Goal: Transaction & Acquisition: Register for event/course

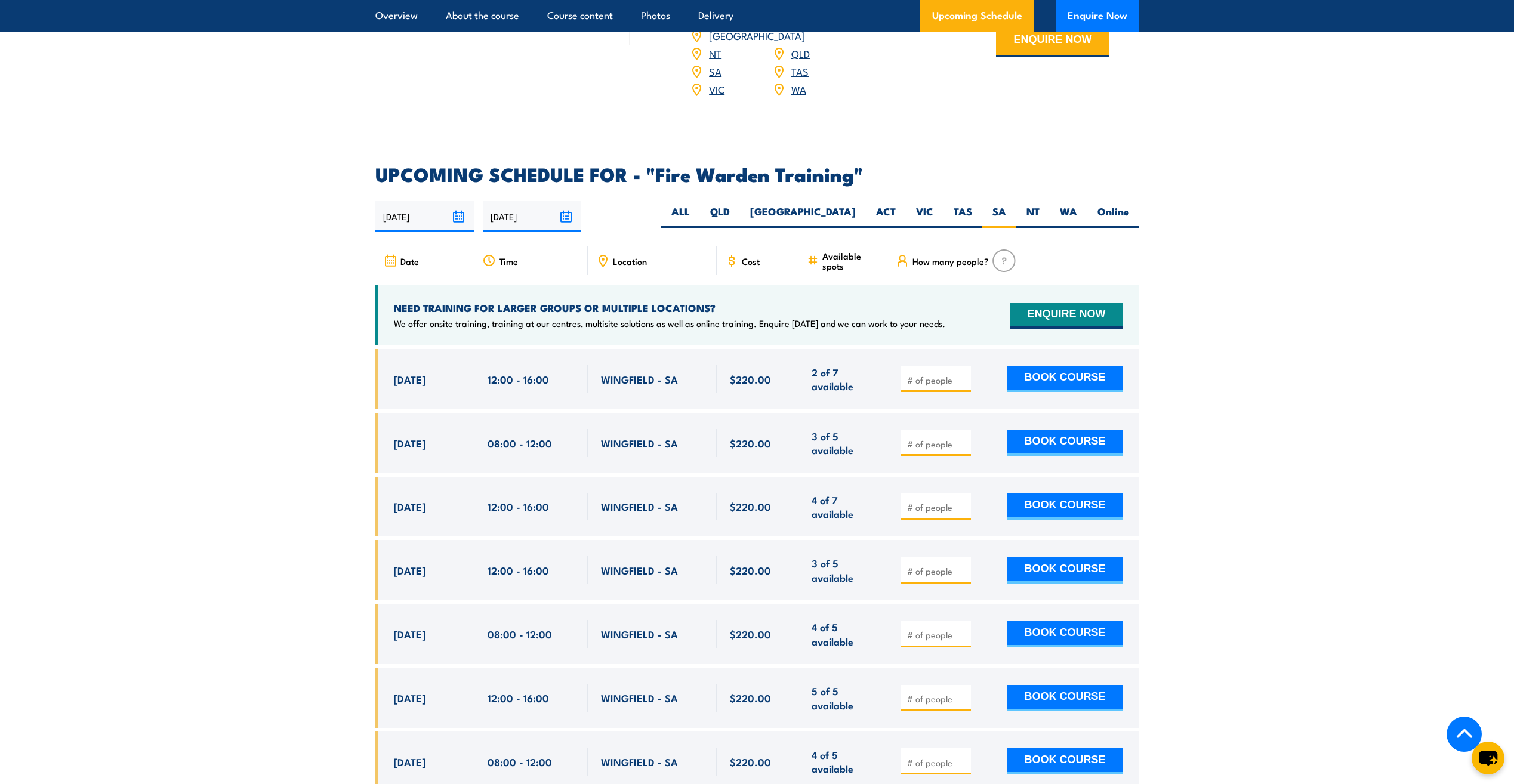
scroll to position [2099, 0]
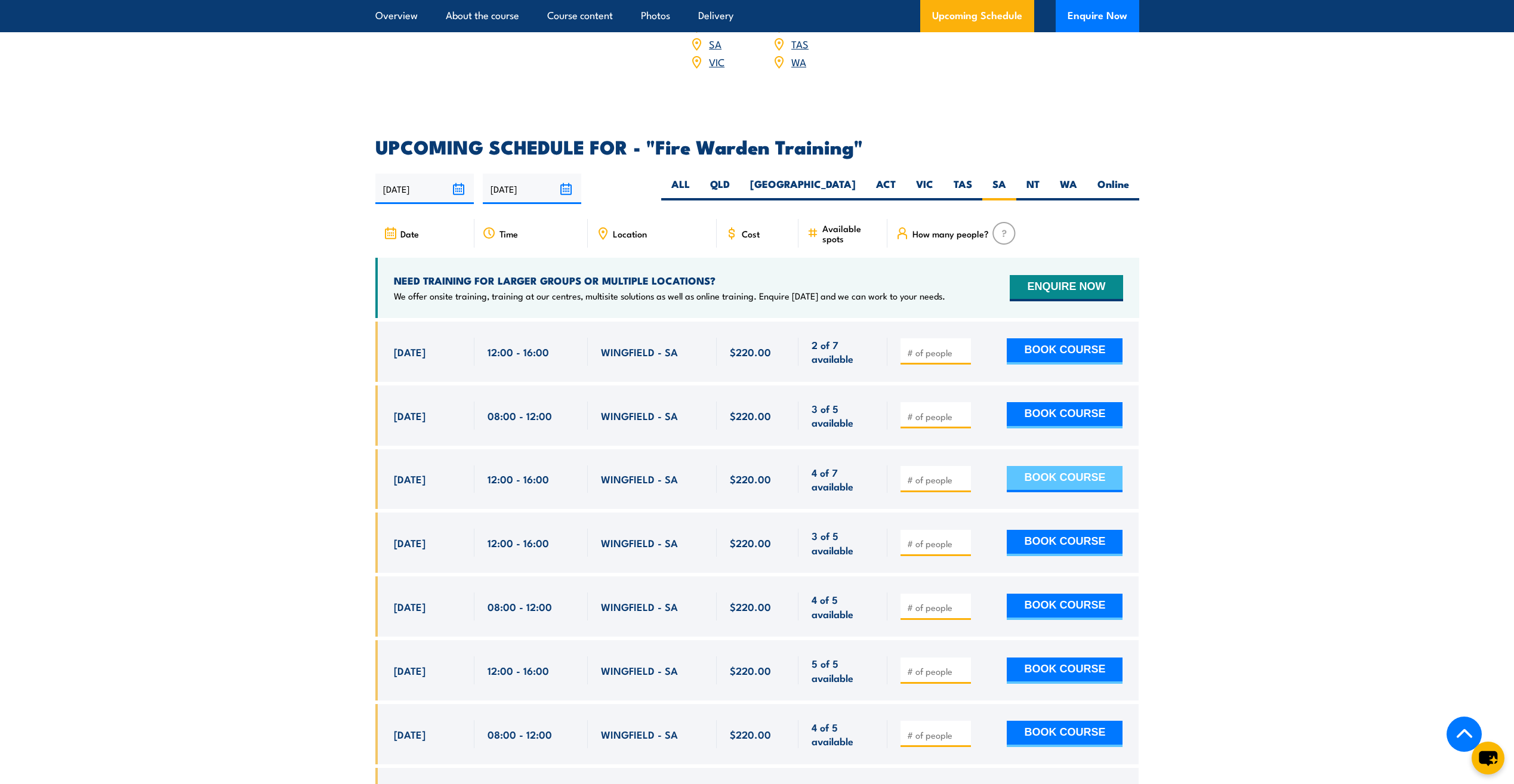
click at [1082, 466] on button "BOOK COURSE" at bounding box center [1064, 479] width 116 height 26
type input "1"
click at [964, 474] on input "1" at bounding box center [936, 480] width 59 height 12
click at [1026, 466] on button "BOOK COURSE" at bounding box center [1064, 479] width 116 height 26
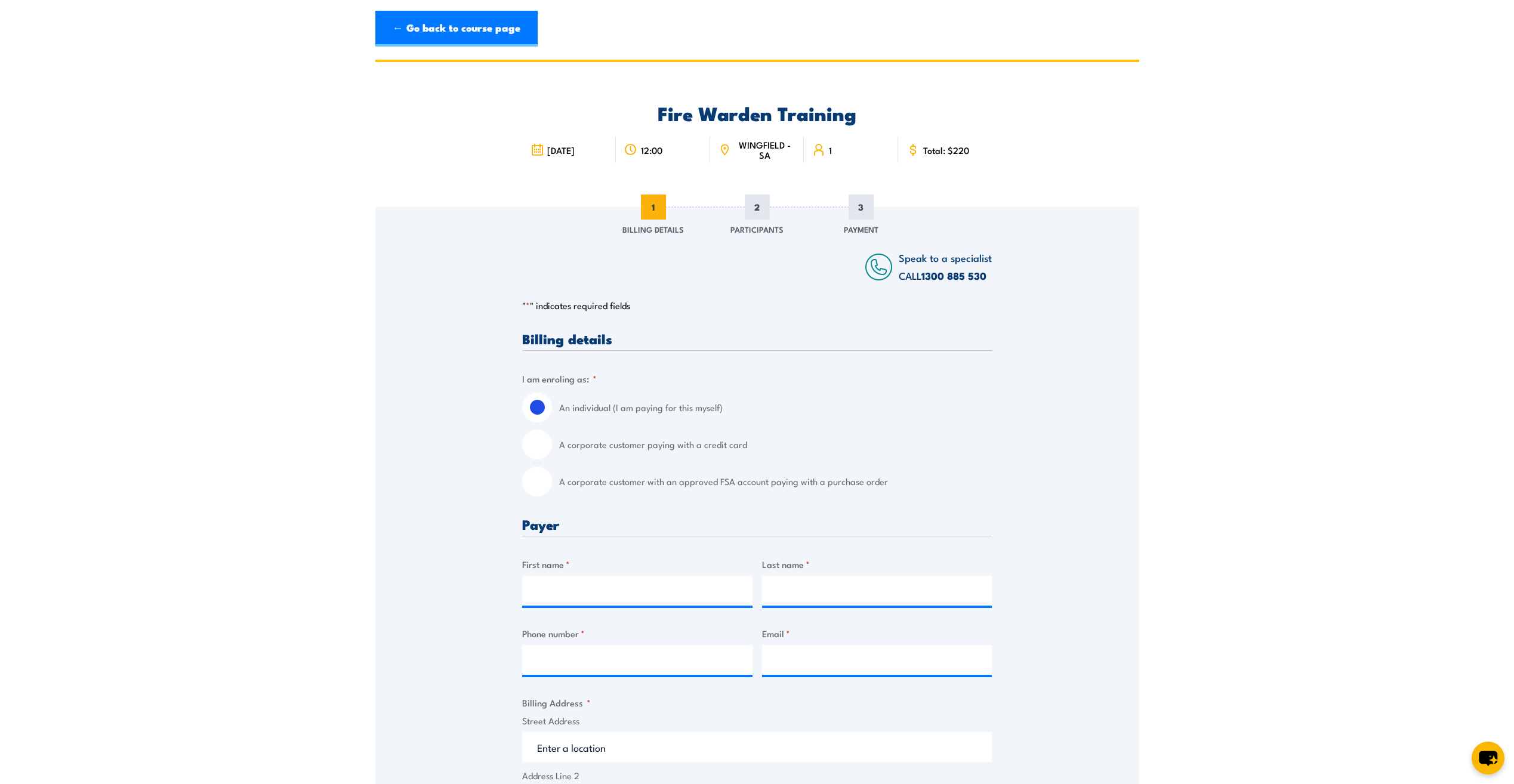
click at [543, 444] on input "A corporate customer paying with a credit card" at bounding box center [537, 445] width 30 height 30
radio input "true"
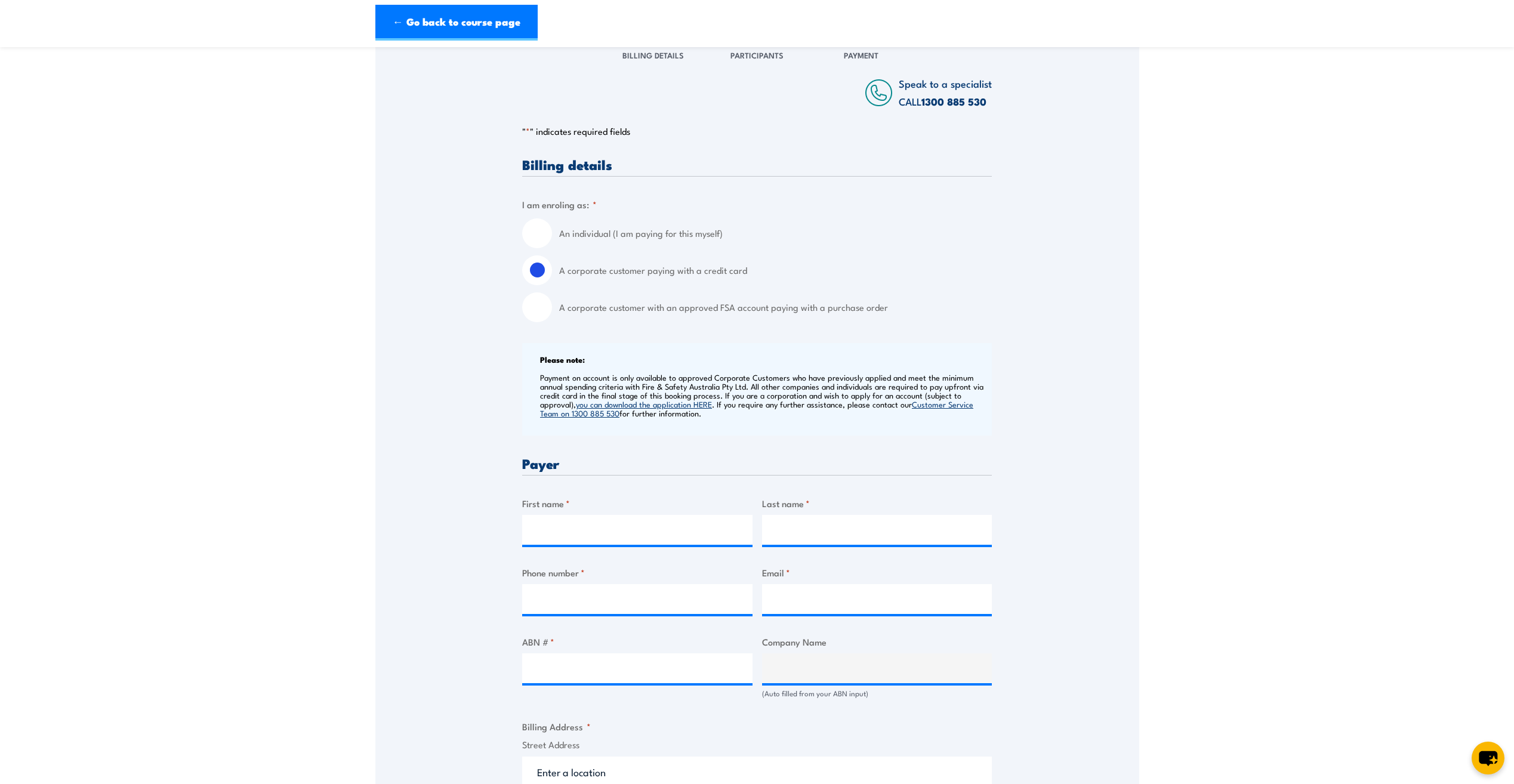
scroll to position [238, 0]
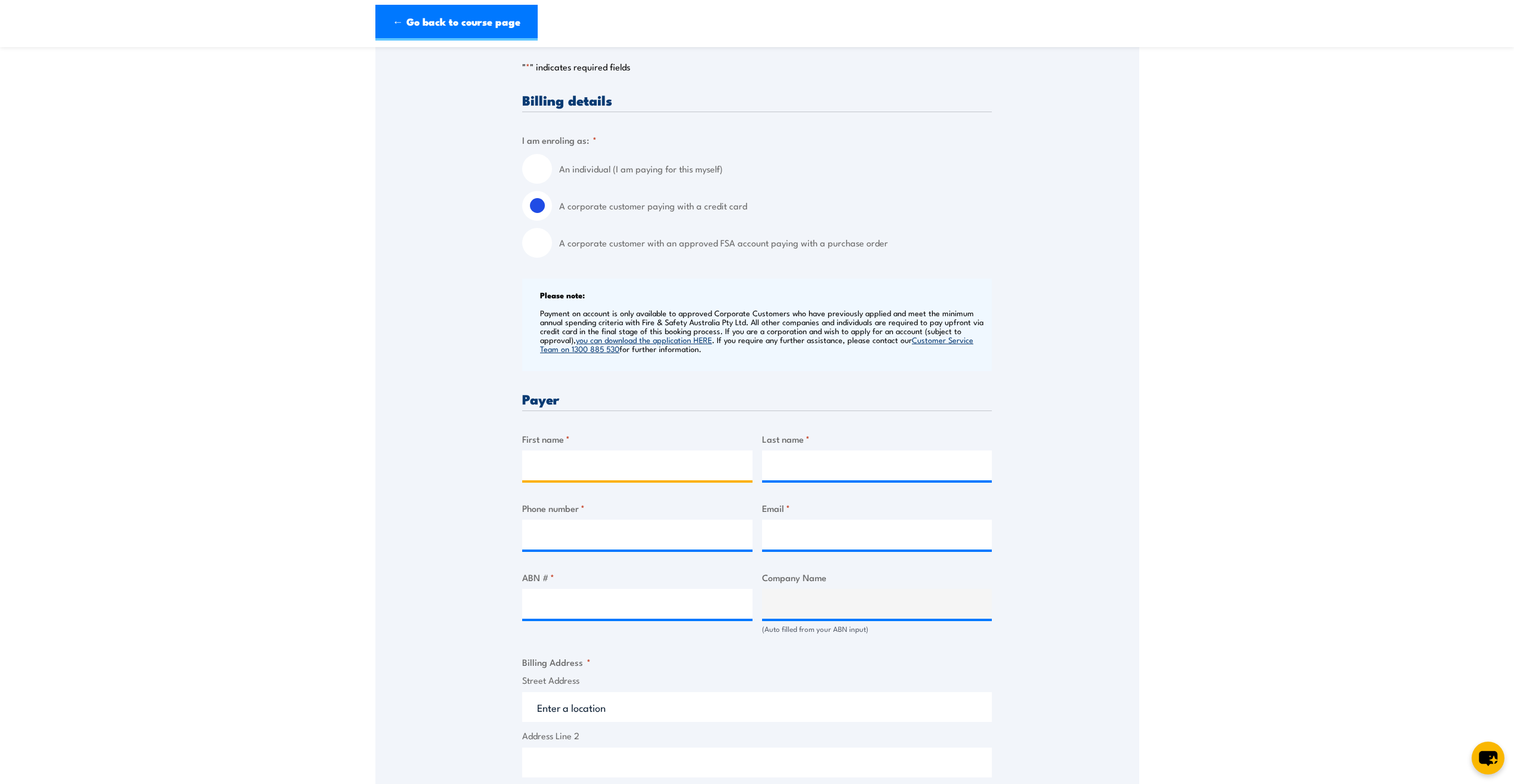
click at [570, 460] on input "First name *" at bounding box center [637, 465] width 231 height 30
type input "[PERSON_NAME]"
type input "0416757206"
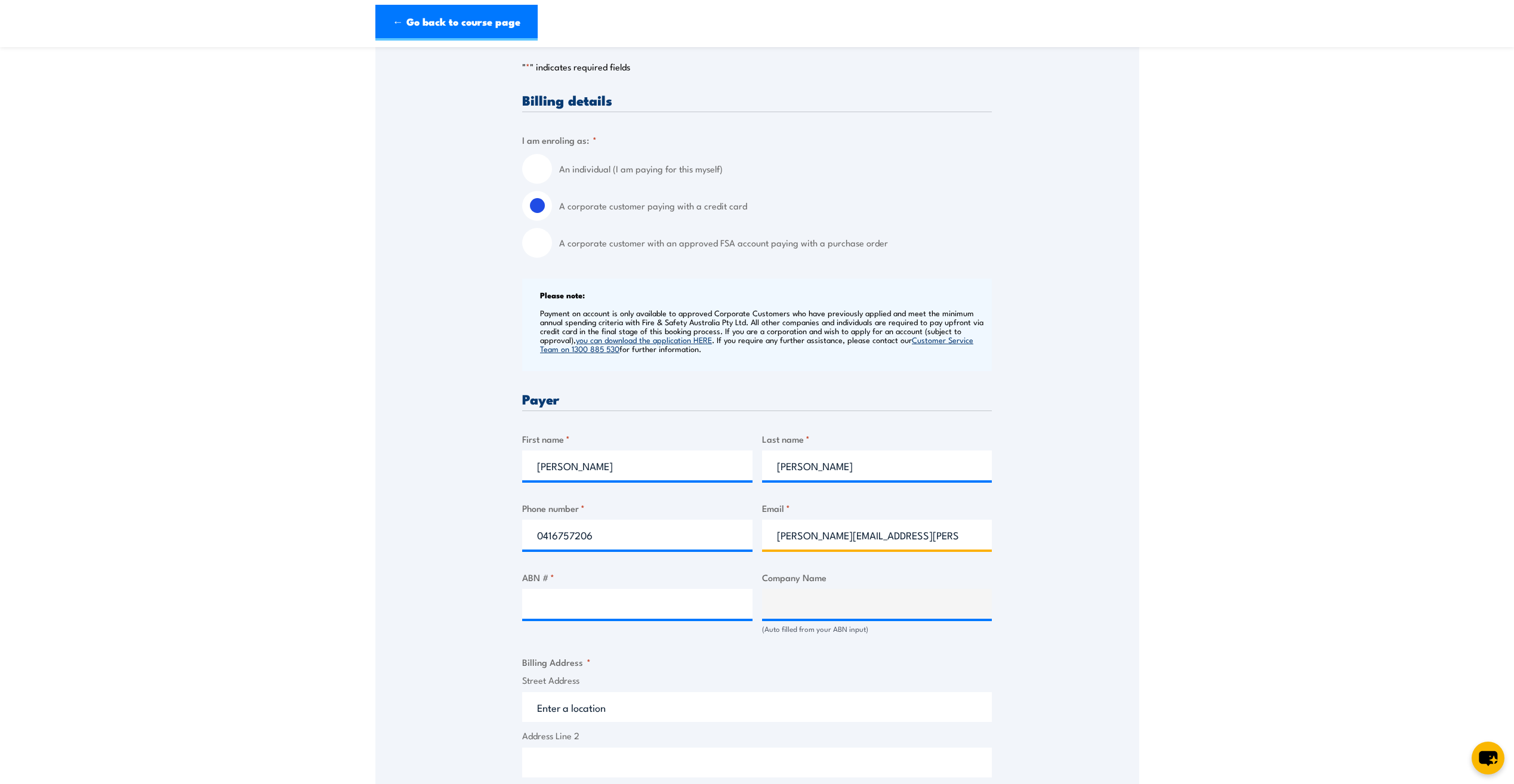
drag, startPoint x: 924, startPoint y: 543, endPoint x: 924, endPoint y: 535, distance: 8.0
click at [924, 543] on input "astudillo.daniela@gmail.com" at bounding box center [877, 534] width 231 height 30
drag, startPoint x: 924, startPoint y: 534, endPoint x: 714, endPoint y: 525, distance: 210.2
click at [714, 525] on div "Billing details I am enroling as: * An individual (I am paying for this myself)…" at bounding box center [757, 649] width 470 height 1111
type input "daniela.astudillo@dnsresources.com.au"
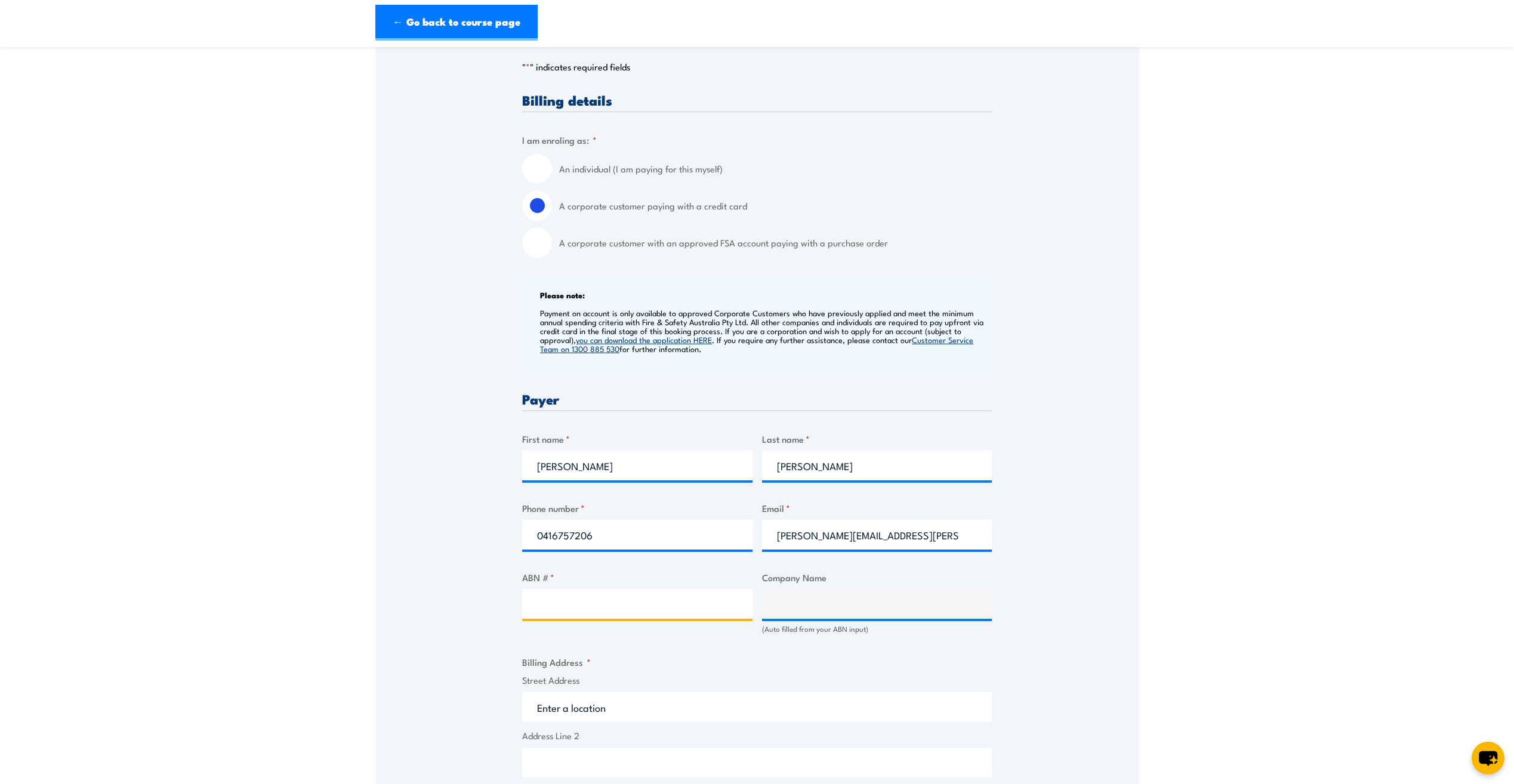
click at [609, 598] on input "ABN # *" at bounding box center [637, 603] width 231 height 30
click at [597, 603] on input "ABN # *" at bounding box center [637, 603] width 231 height 30
paste input "14 607 257 223"
type input "14 607 257 223"
drag, startPoint x: 727, startPoint y: 695, endPoint x: 720, endPoint y: 668, distance: 27.9
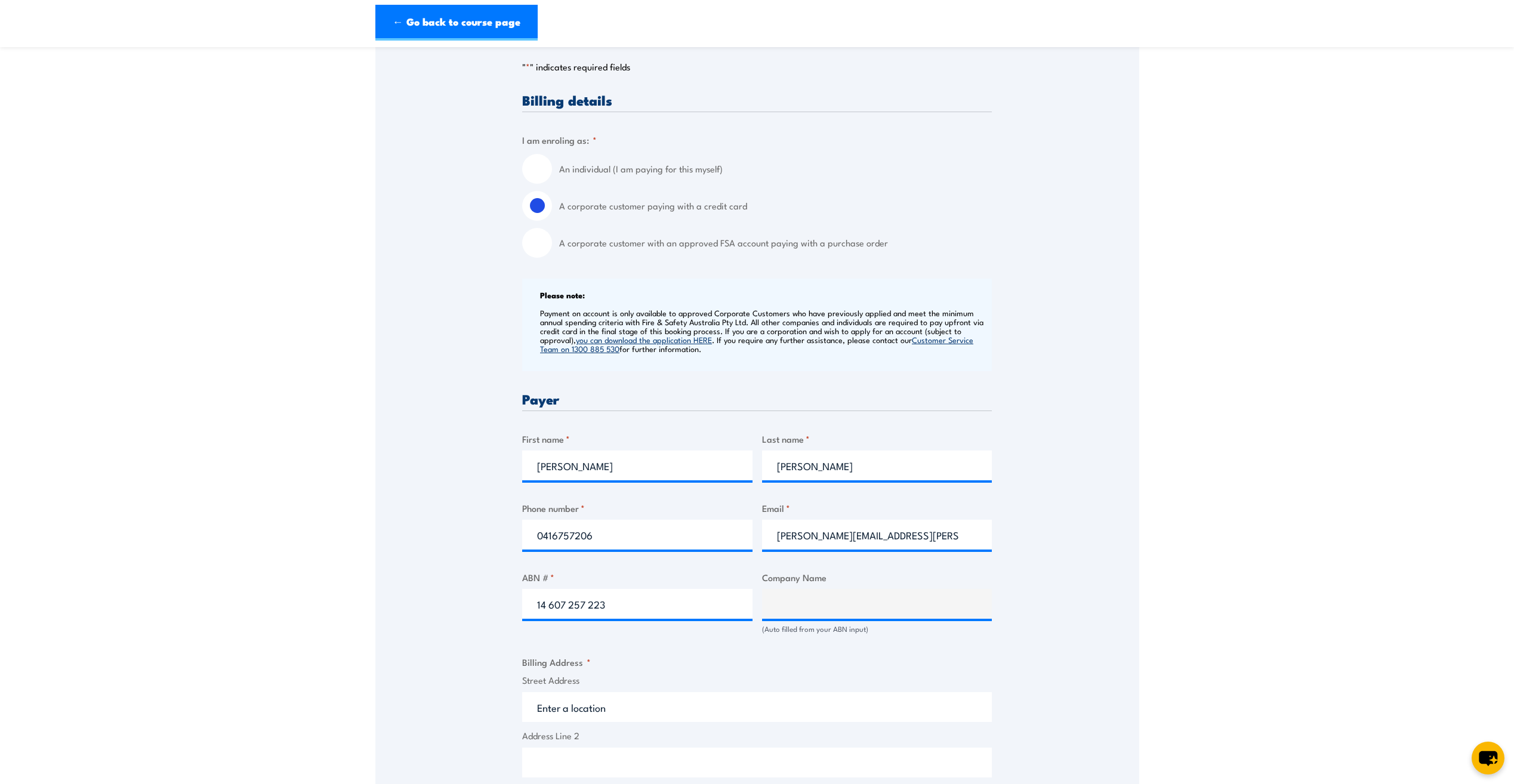
click at [727, 694] on input "Street Address" at bounding box center [757, 707] width 470 height 30
click at [717, 649] on div "Billing details I am enroling as: * An individual (I am paying for this myself)…" at bounding box center [757, 649] width 470 height 1111
click at [596, 609] on input "14 607 257 223" at bounding box center [637, 603] width 231 height 30
click at [603, 600] on input "14 607 257 223" at bounding box center [637, 603] width 231 height 30
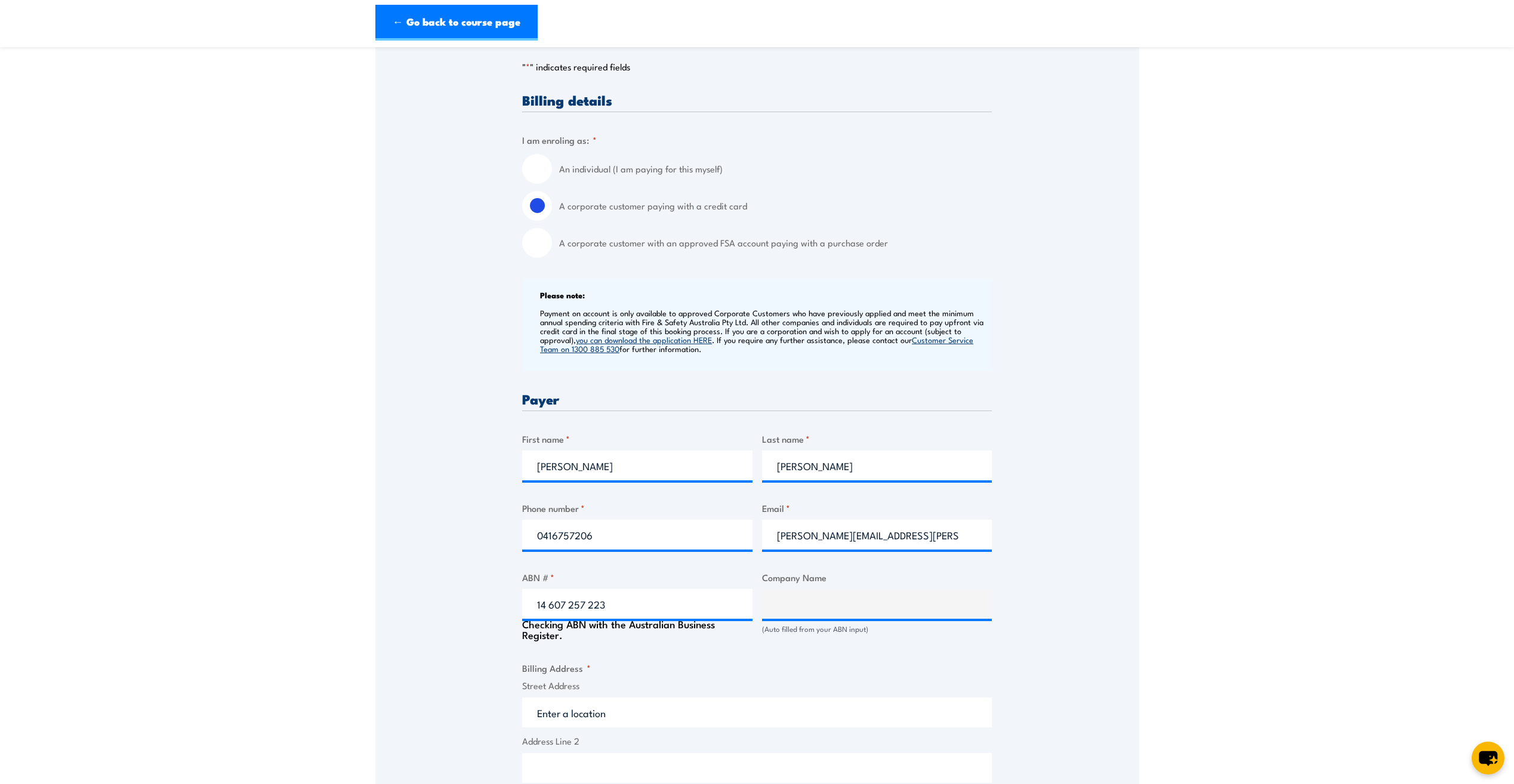
click at [656, 661] on fieldset "Billing Address * Street Address Address Line 2 City State / Province / Region …" at bounding box center [757, 777] width 470 height 232
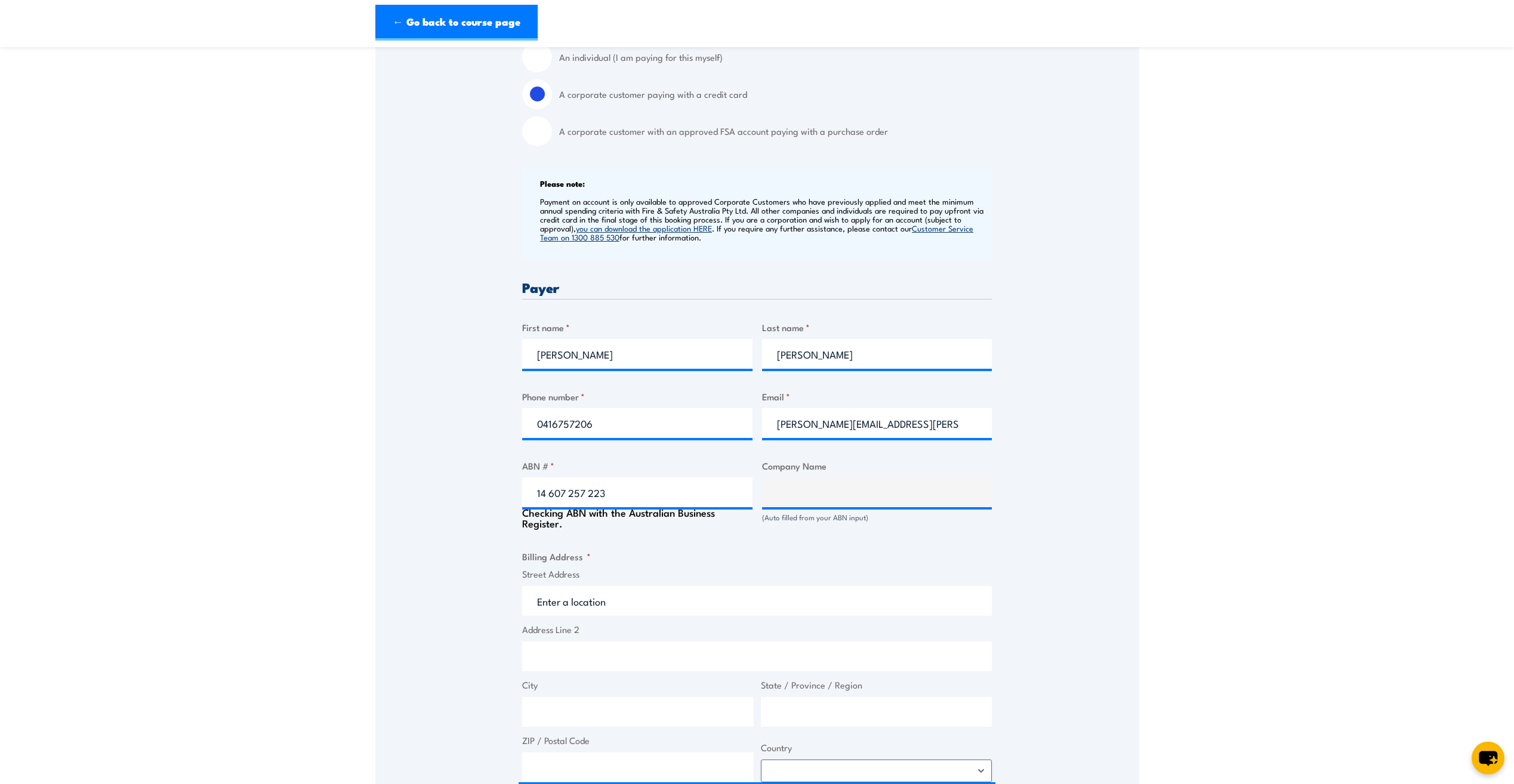
type input "D&S RESOURCES PROPRIETARY LIMITED"
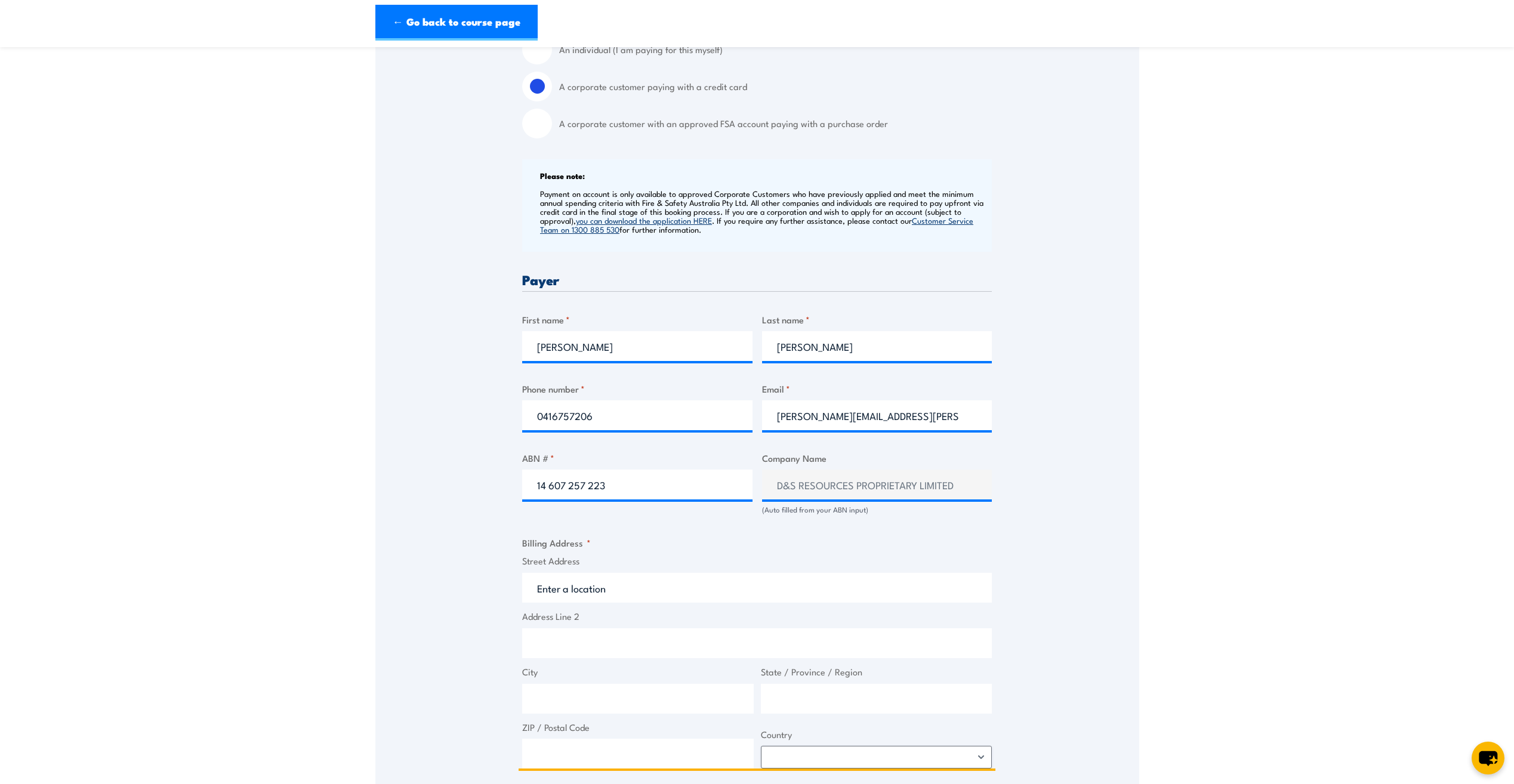
click at [603, 586] on input "Street Address" at bounding box center [757, 588] width 470 height 30
click at [607, 592] on input "Street Address" at bounding box center [757, 588] width 470 height 30
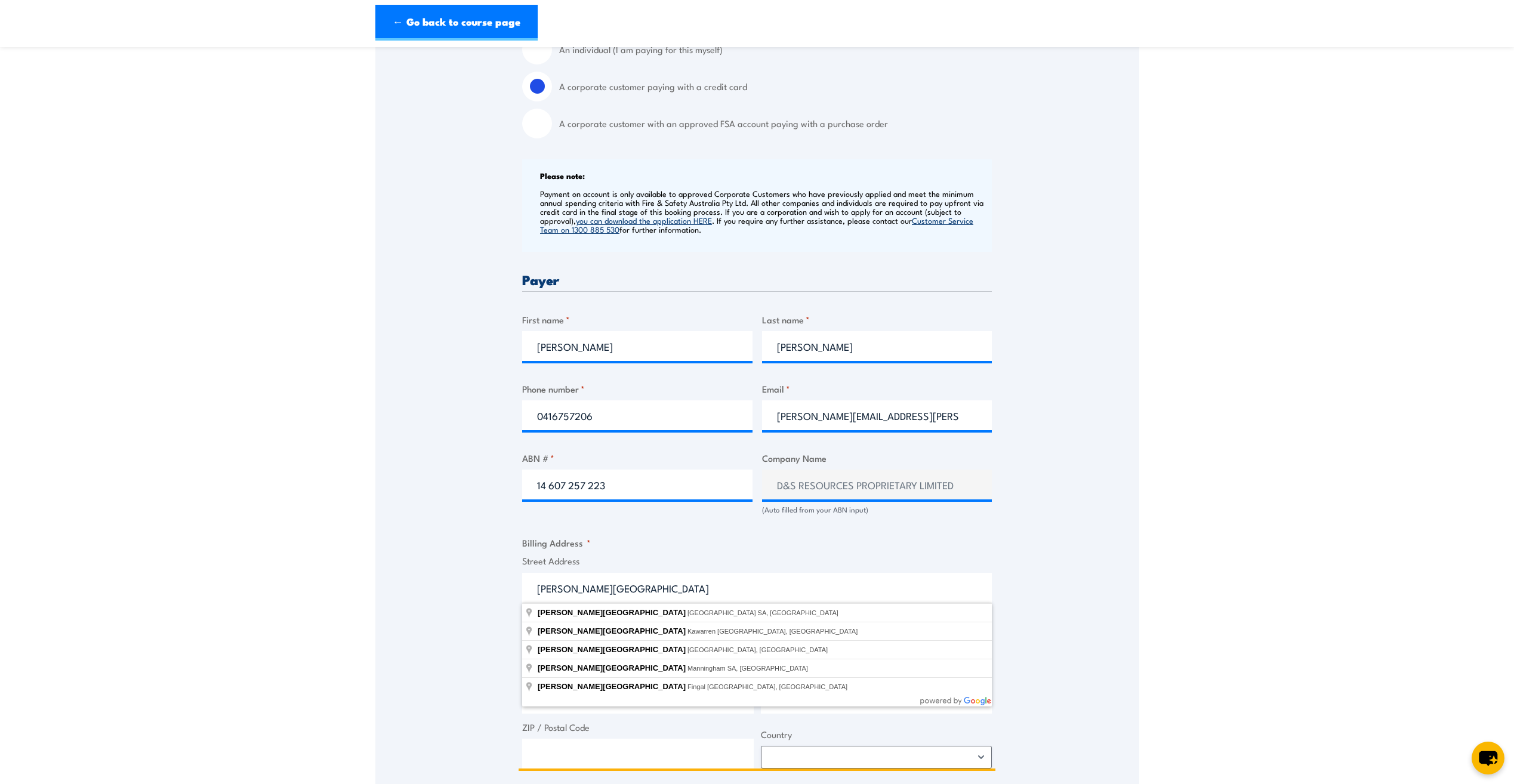
click at [536, 590] on input "Maxwell Road" at bounding box center [757, 588] width 470 height 30
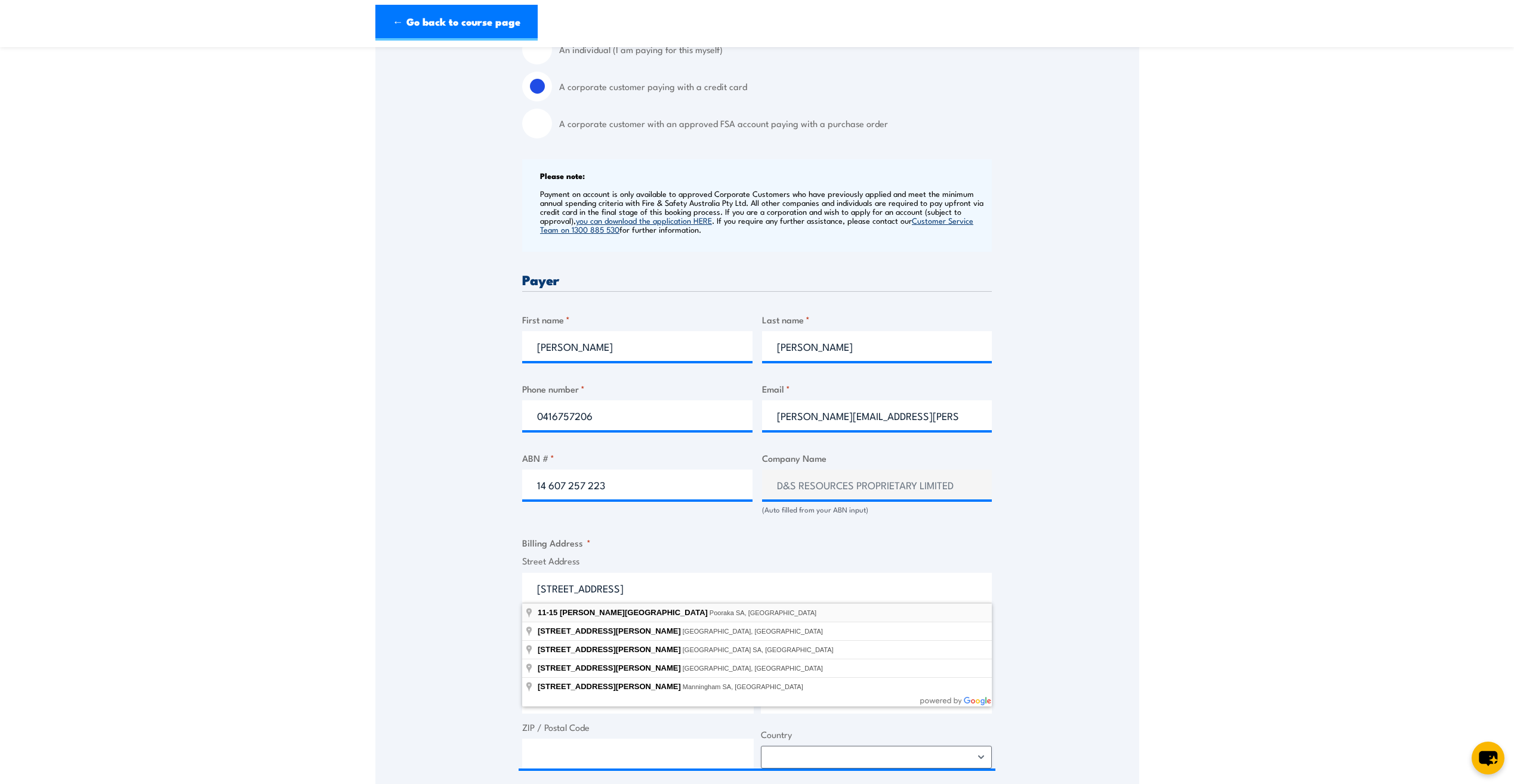
type input "11-15 Maxwell Road, Pooraka SA, Australia"
type input "11-15 Maxwell Rd"
type input "Pooraka"
type input "South Australia"
type input "5095"
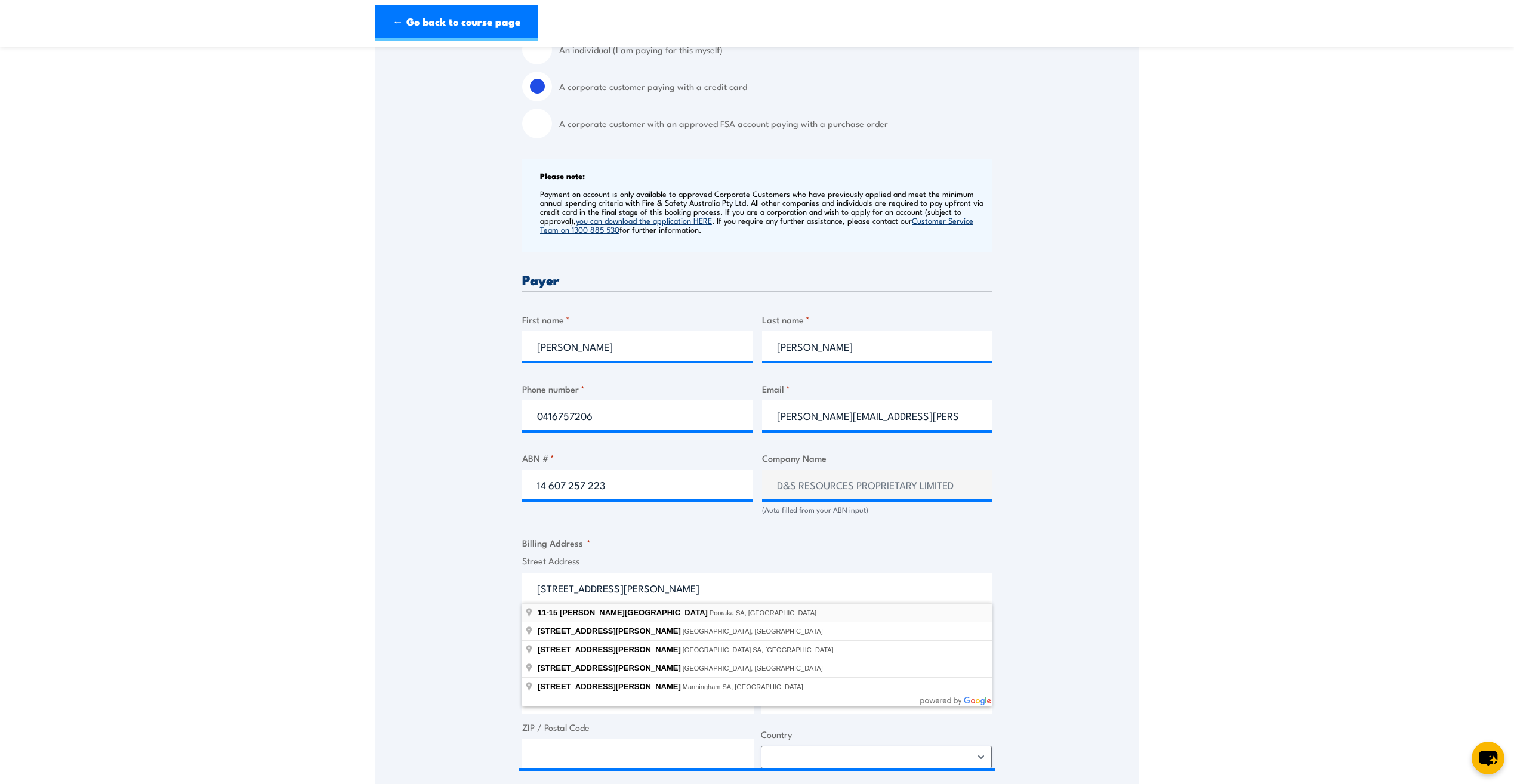
select select "Australia"
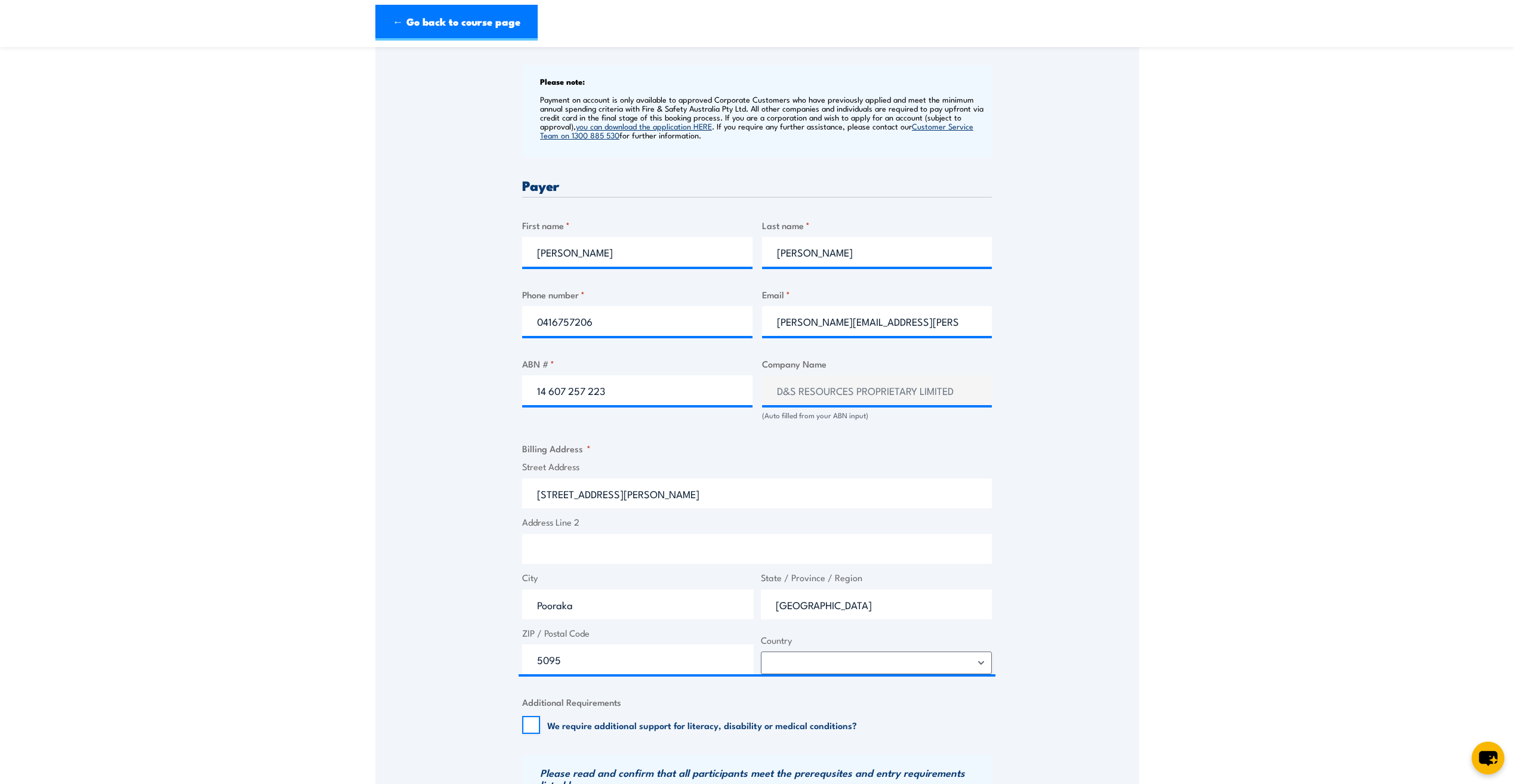
scroll to position [478, 0]
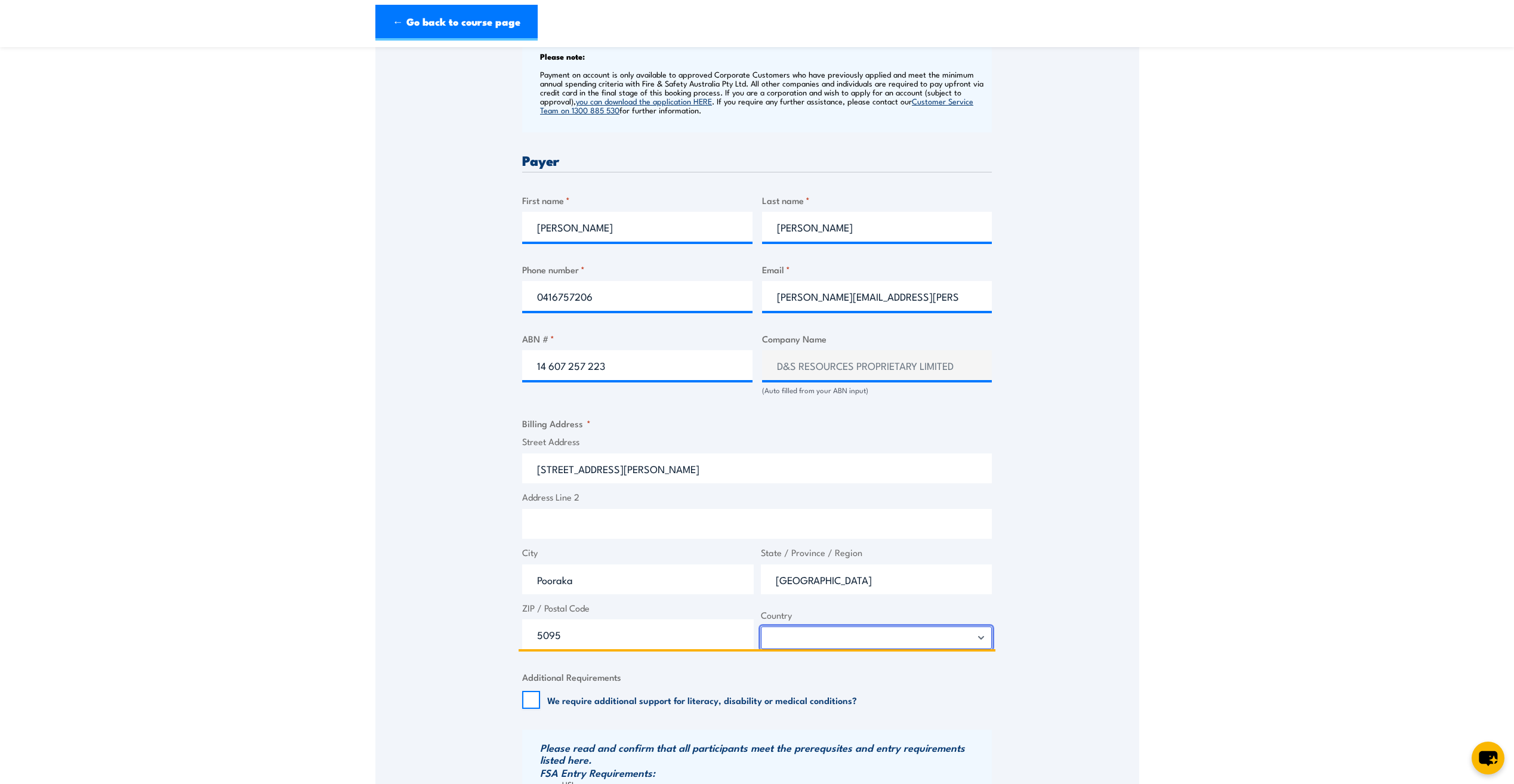
click at [801, 637] on select "Afghanistan Albania Algeria American Samoa Andorra Angola Anguilla Antarctica A…" at bounding box center [877, 637] width 232 height 22
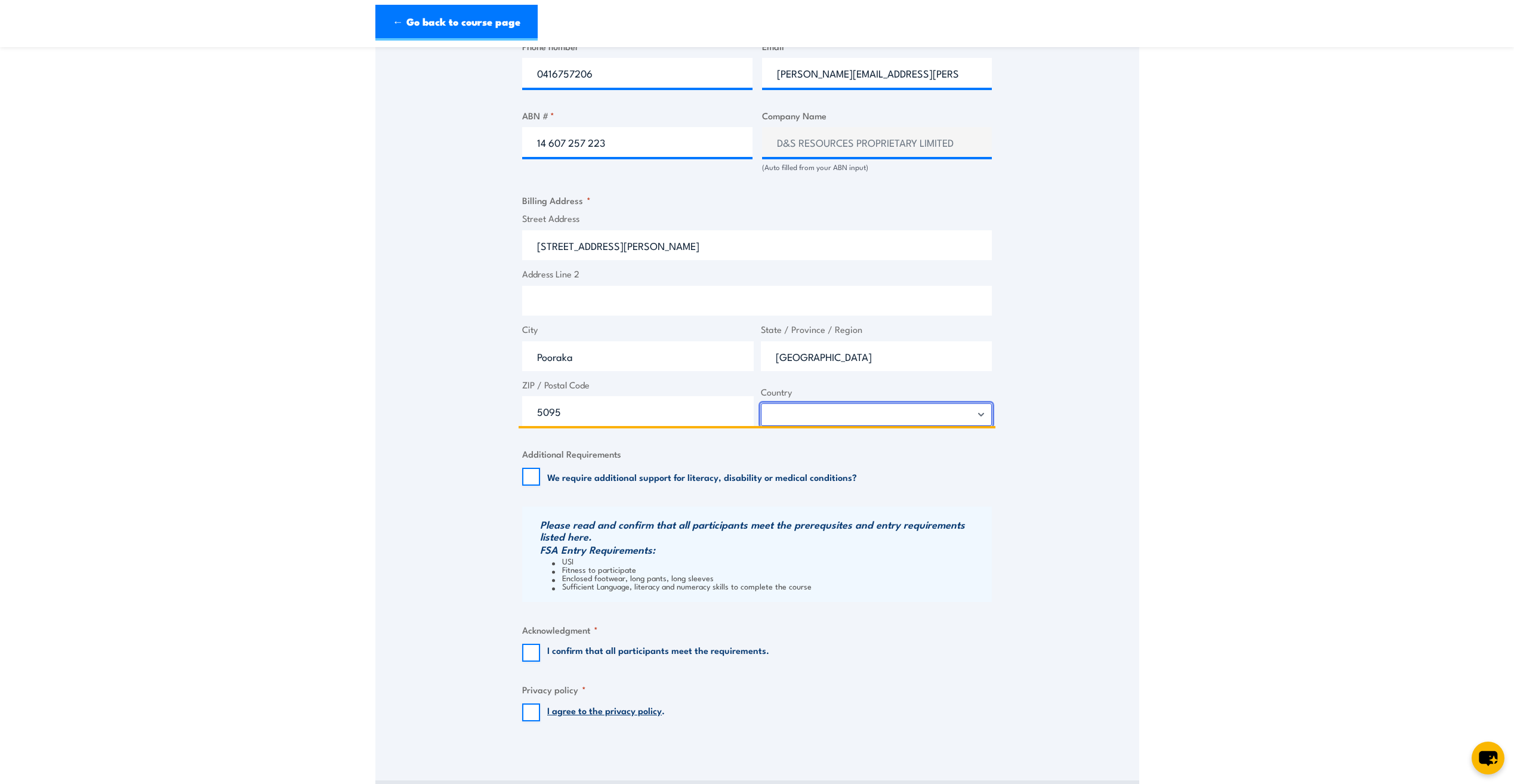
scroll to position [716, 0]
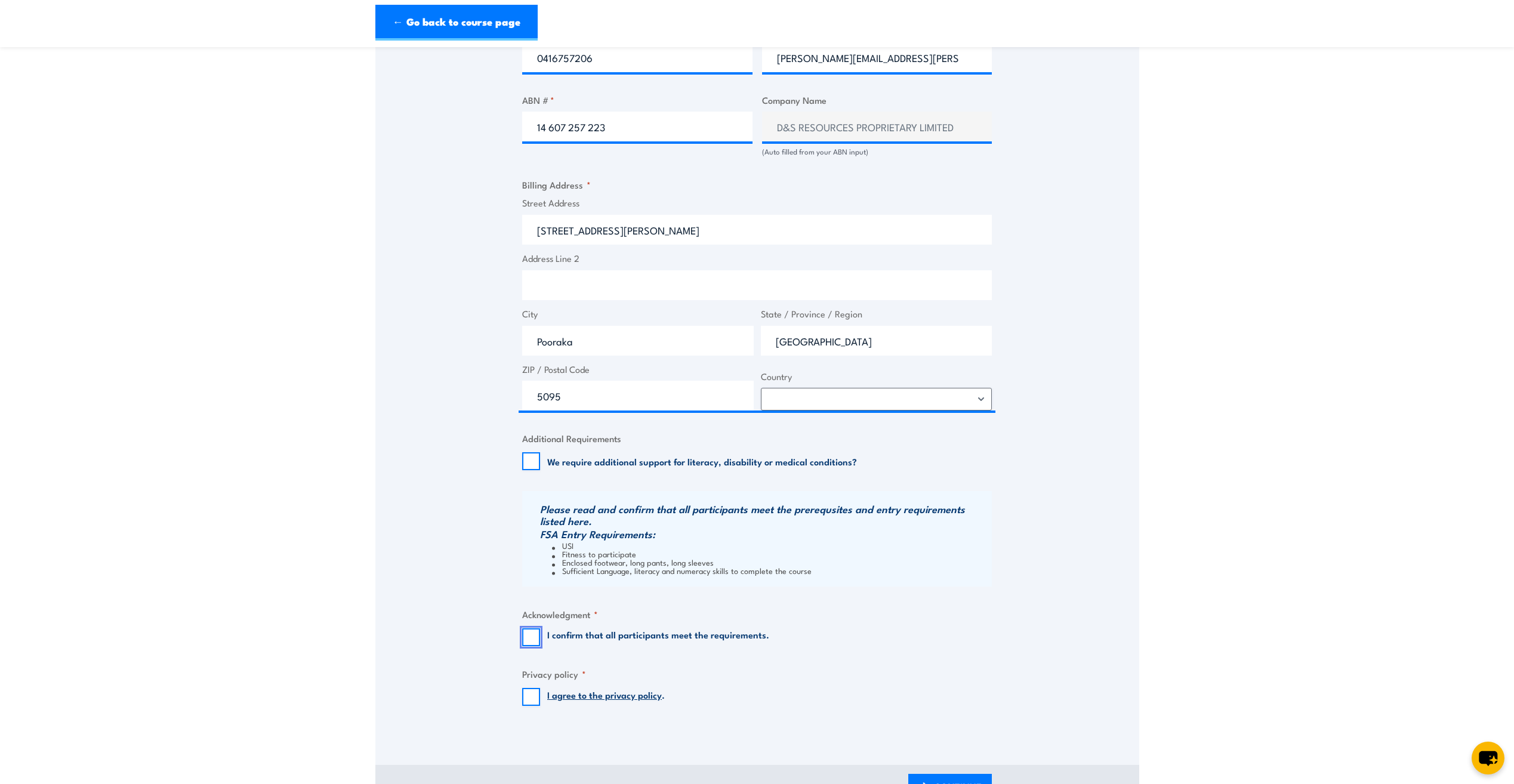
click at [529, 639] on input "I confirm that all participants meet the requirements." at bounding box center [531, 637] width 18 height 18
checkbox input "true"
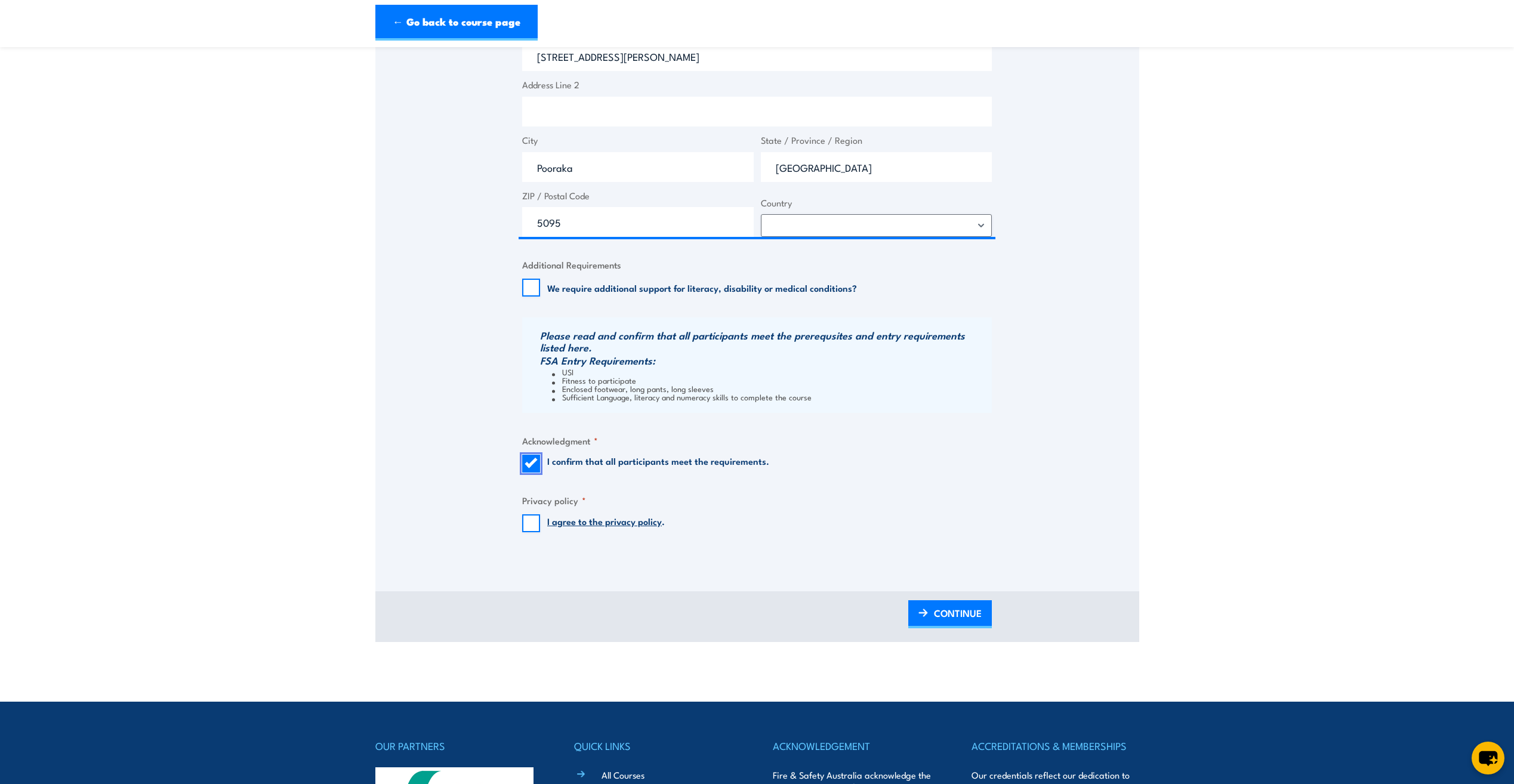
scroll to position [895, 0]
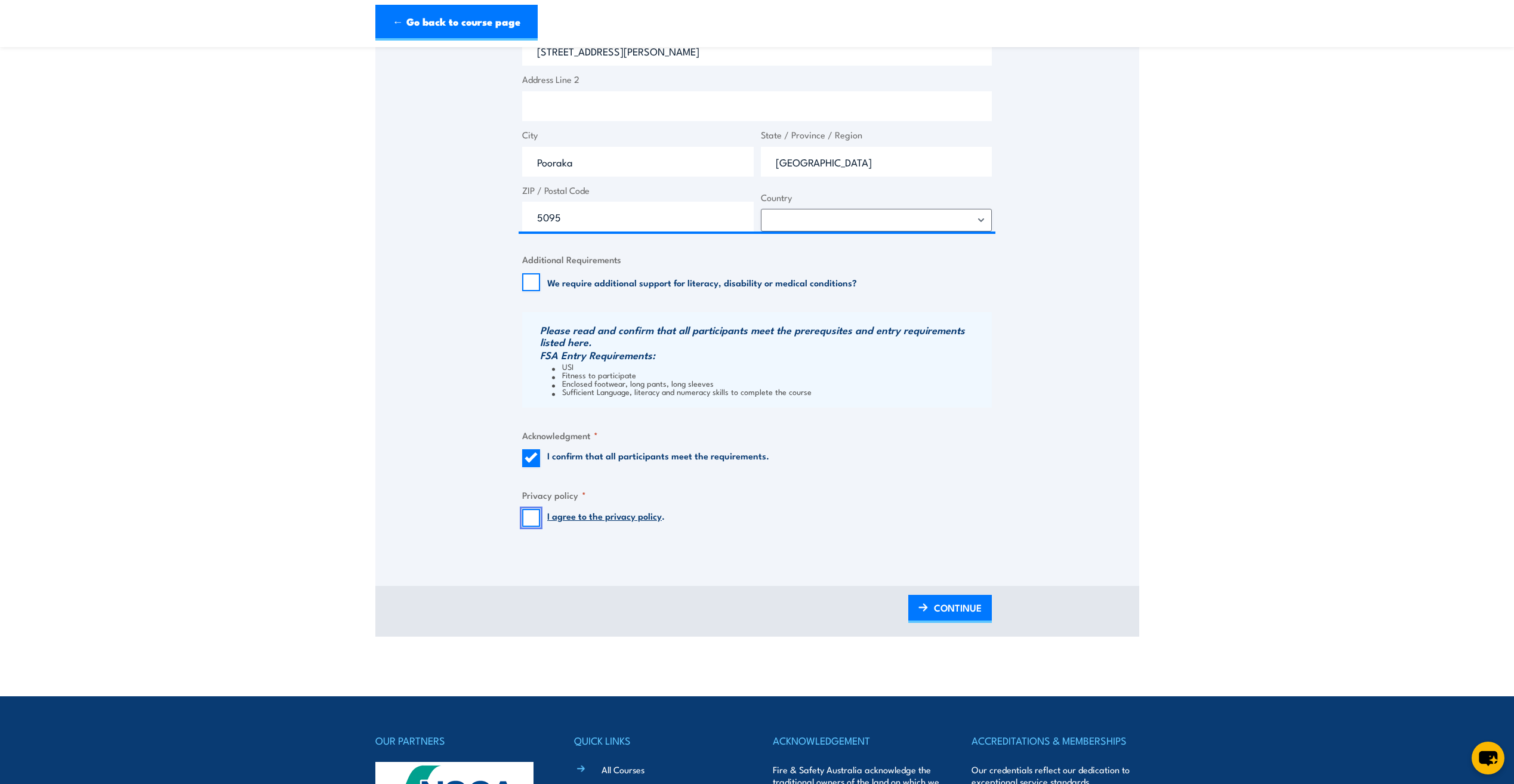
click at [530, 514] on input "I agree to the privacy policy ." at bounding box center [531, 517] width 18 height 18
checkbox input "true"
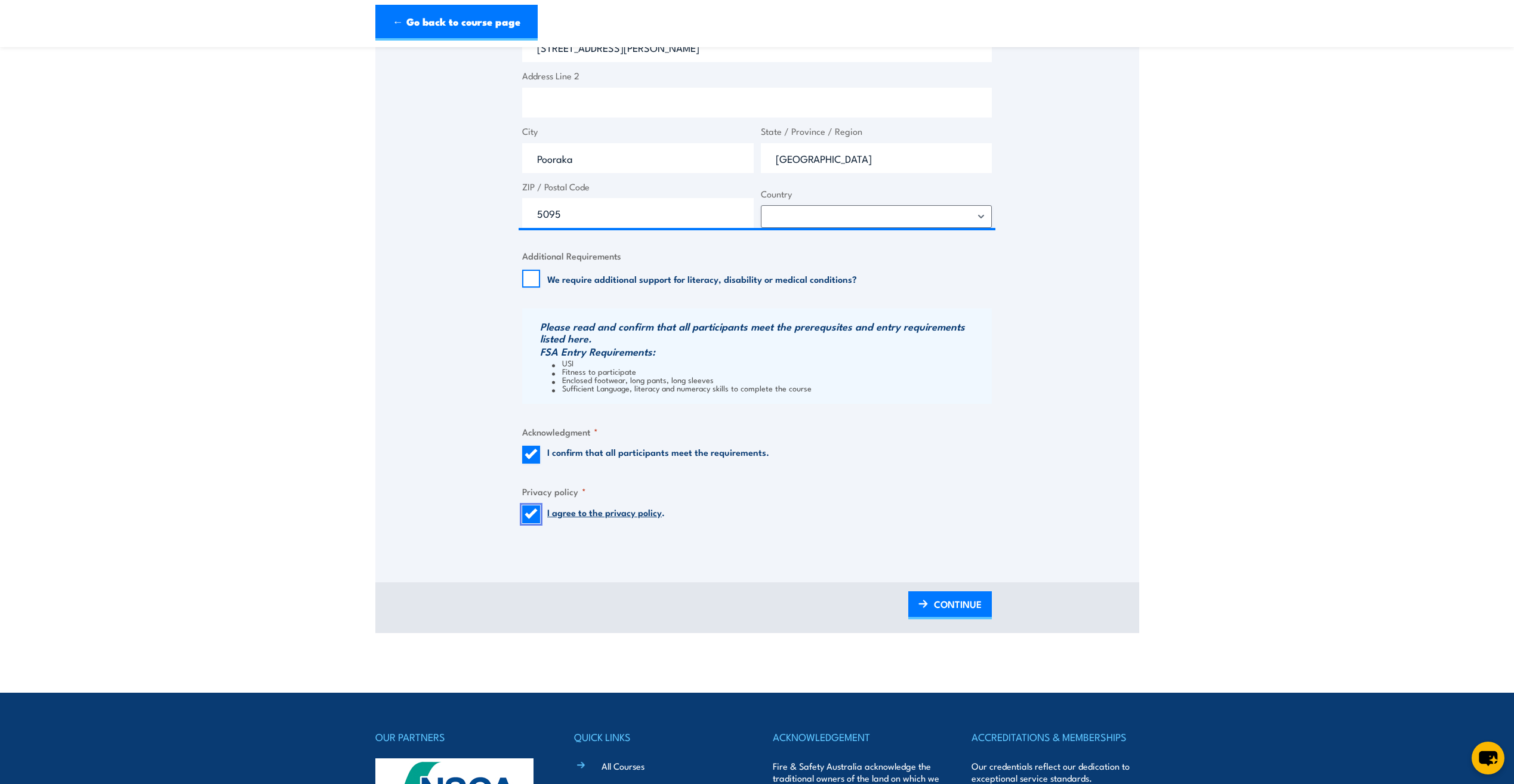
scroll to position [1015, 0]
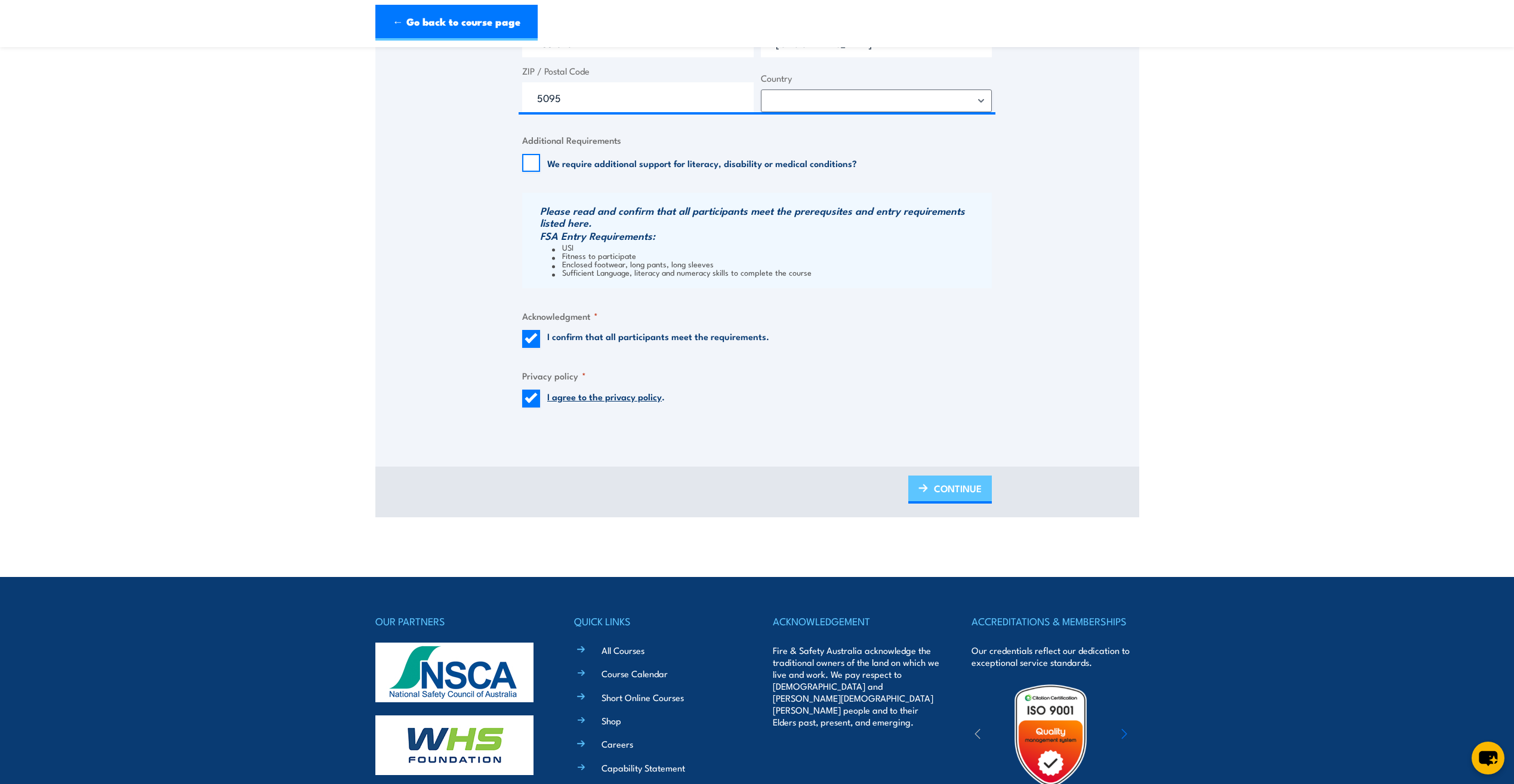
click at [952, 481] on span "CONTINUE" at bounding box center [957, 488] width 48 height 32
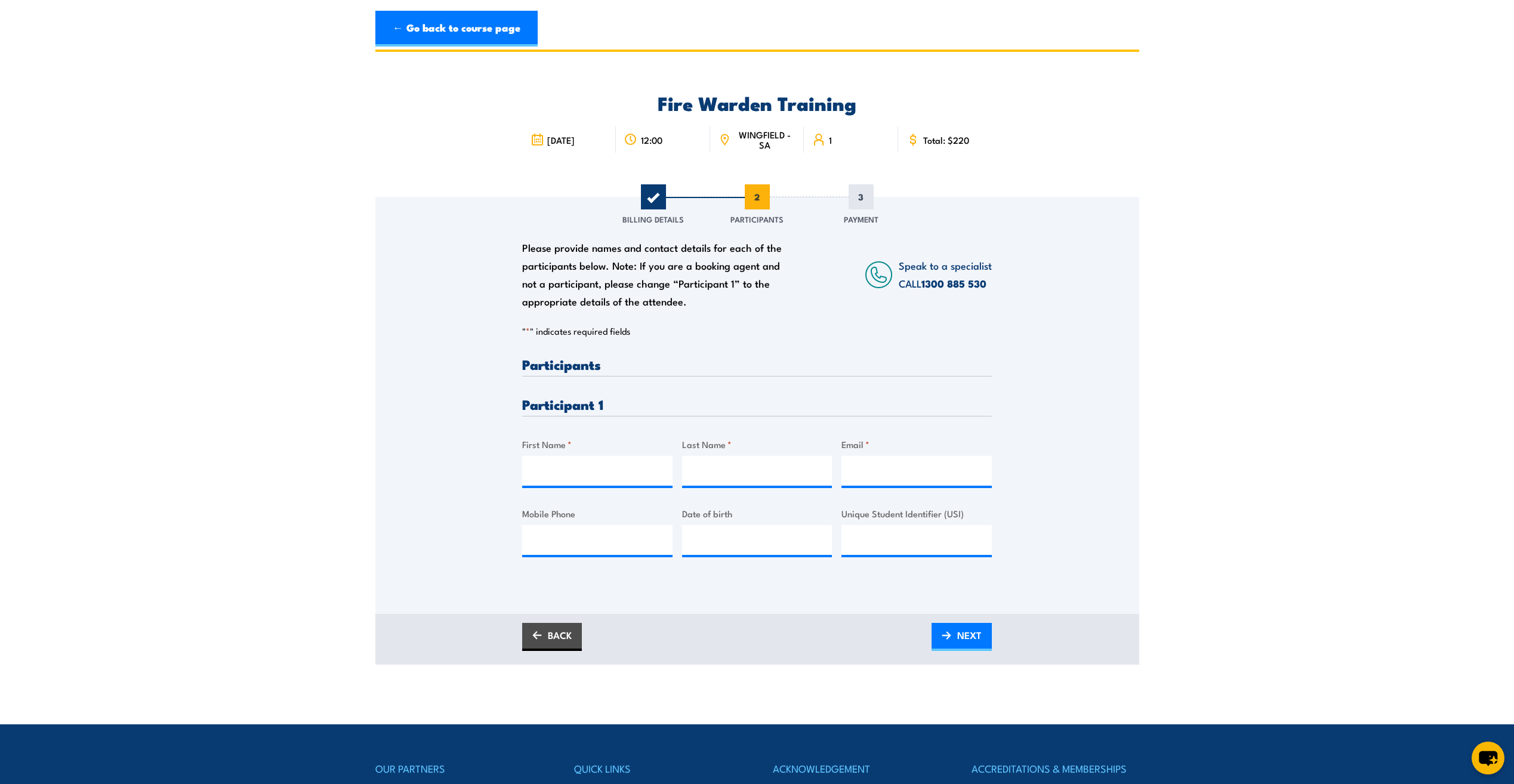
scroll to position [0, 0]
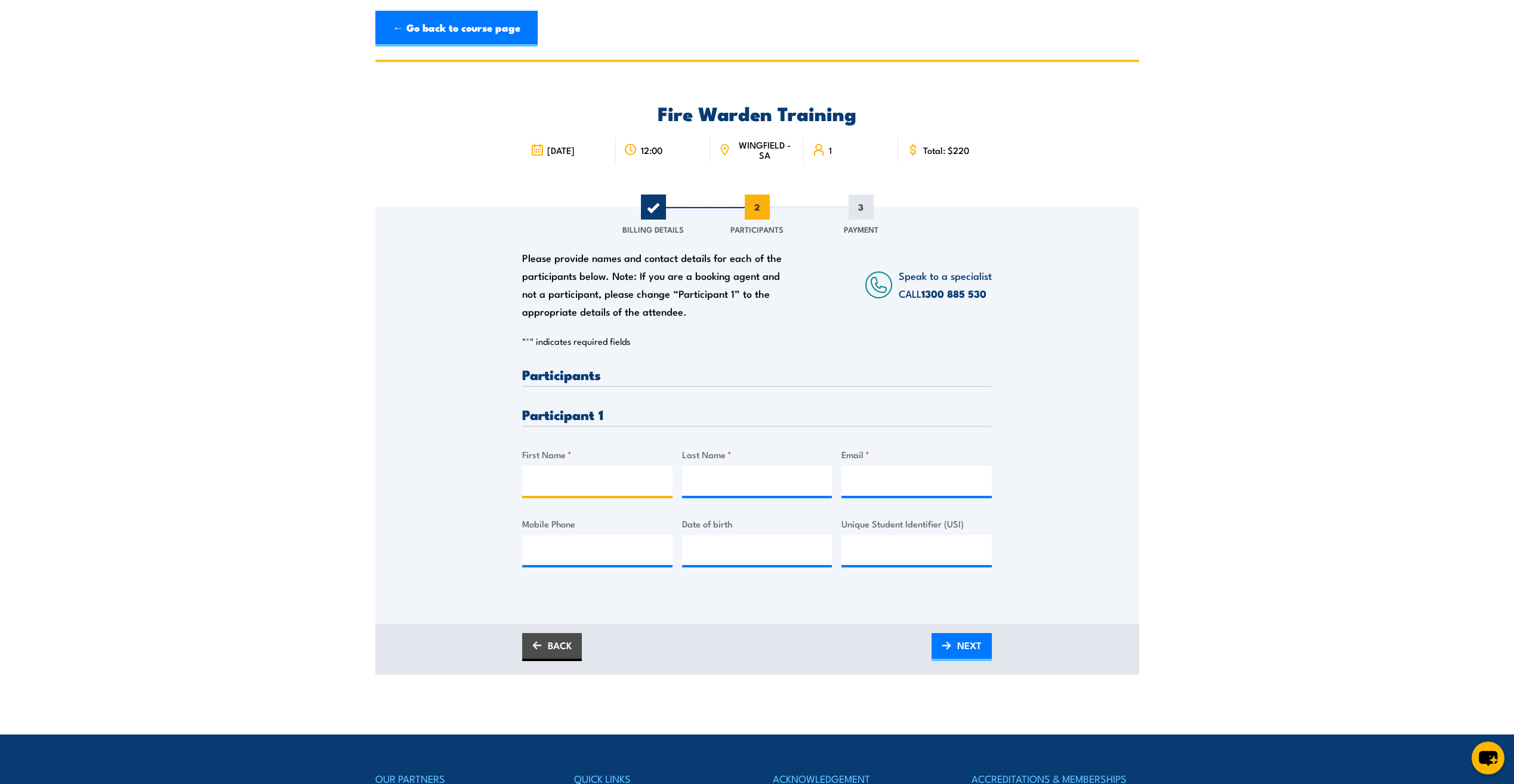
drag, startPoint x: 567, startPoint y: 491, endPoint x: 564, endPoint y: 485, distance: 6.7
click at [567, 491] on input "First Name *" at bounding box center [597, 481] width 151 height 30
click at [563, 484] on input "First Name *" at bounding box center [597, 481] width 151 height 30
type input "j"
type input "Jason"
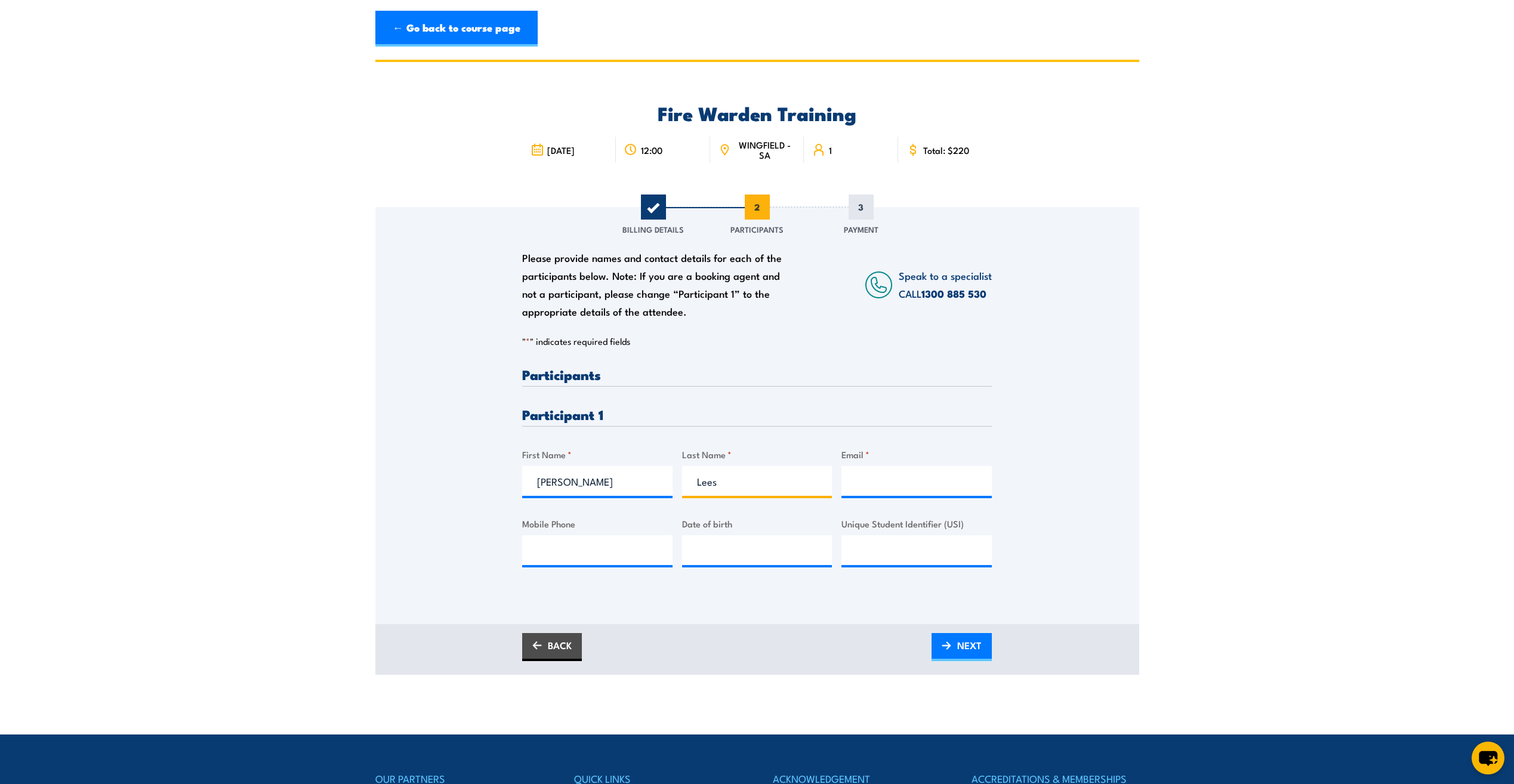
type input "Lees"
click at [899, 475] on input "Email *" at bounding box center [917, 481] width 151 height 30
paste input "zpnq.binx@gmail.com"
type input "zpnq.binx@gmail.com"
click at [565, 541] on input "Mobile Phone" at bounding box center [597, 550] width 151 height 30
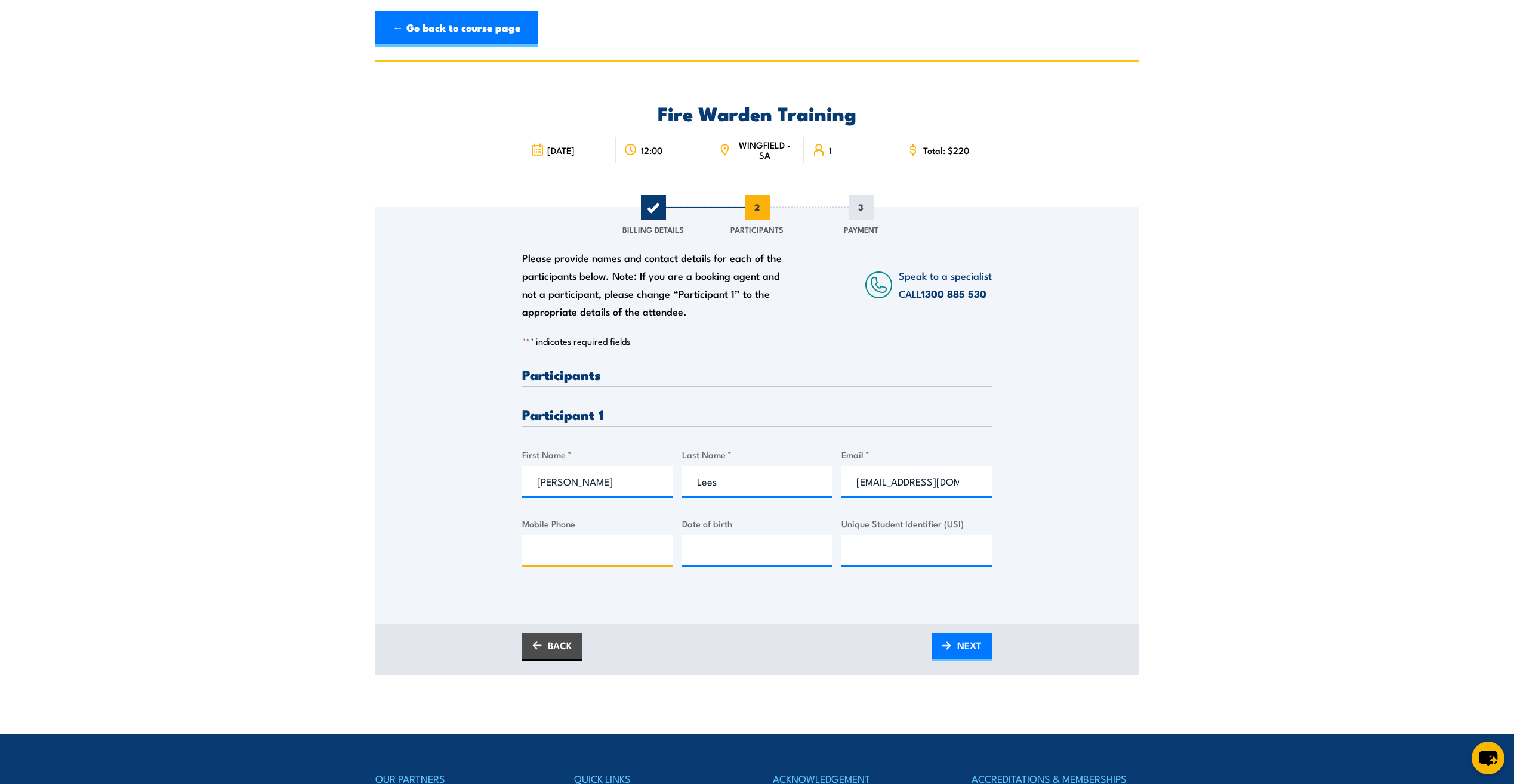
paste input "0406 619 615"
type input "0406 619 615"
type input "__/__/____"
click at [723, 549] on input "__/__/____" at bounding box center [757, 550] width 151 height 30
paste input "23/04/1987"
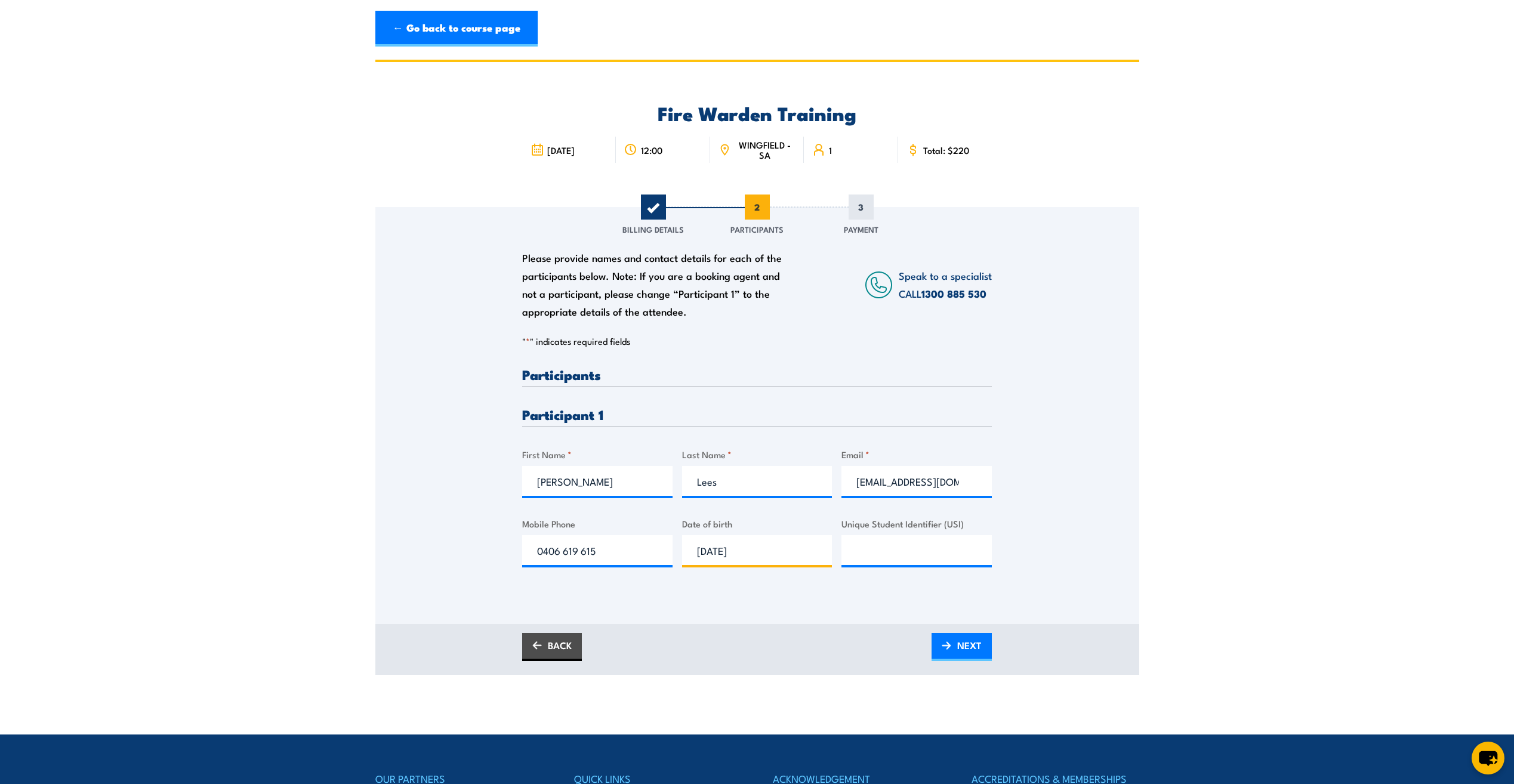
type input "23/04/1987"
click at [883, 546] on input "Unique Student Identifier (USI)" at bounding box center [917, 550] width 151 height 30
paste input "CWMN7JC8WA"
type input "CWMN7JC8WA"
click at [962, 645] on span "NEXT" at bounding box center [969, 645] width 24 height 32
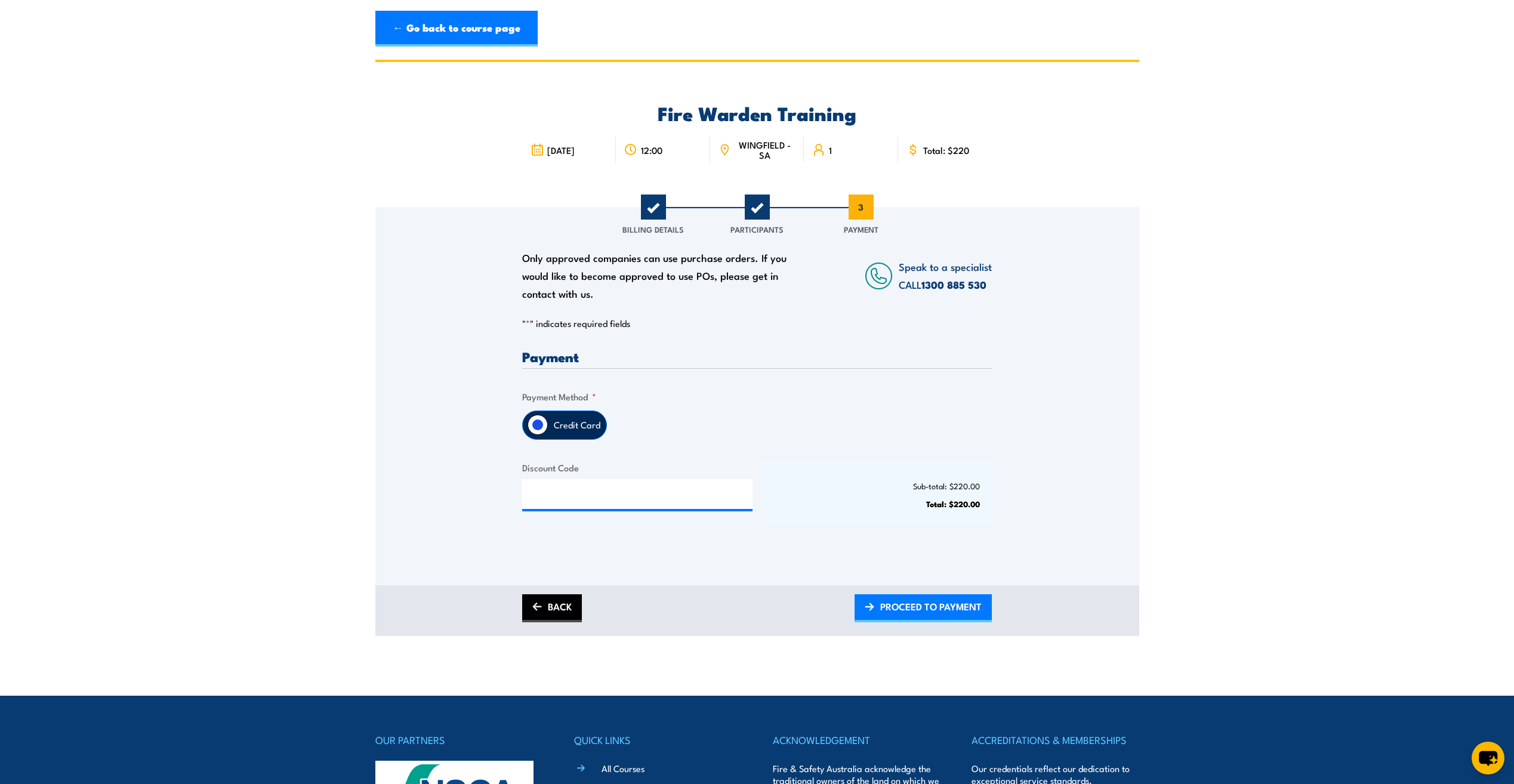
click at [559, 608] on link "BACK" at bounding box center [552, 608] width 59 height 28
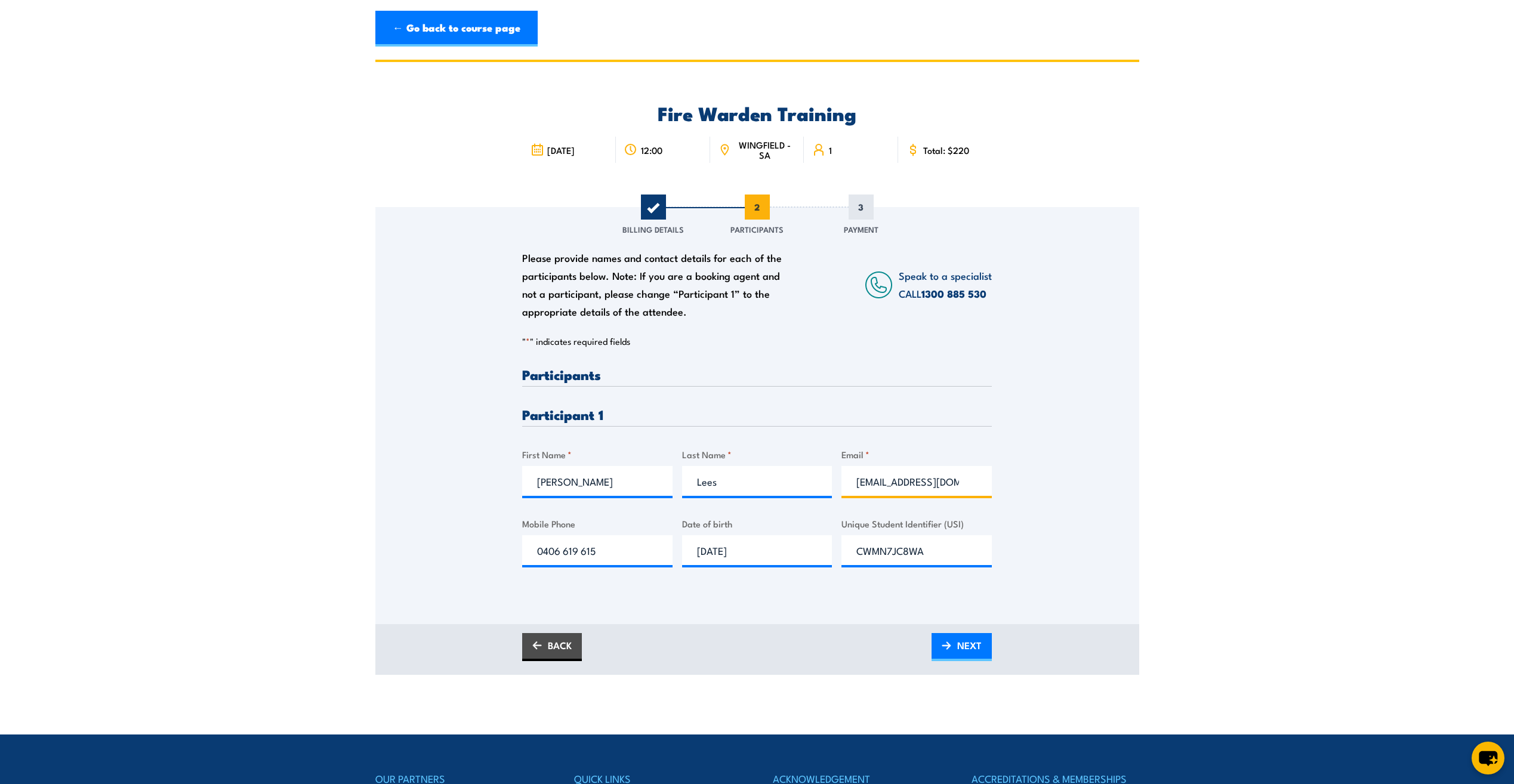
click at [977, 482] on input "zpnq.binx@gmail.com" at bounding box center [917, 481] width 151 height 30
drag, startPoint x: 944, startPoint y: 487, endPoint x: 838, endPoint y: 475, distance: 106.7
click at [838, 475] on div "Please provide names and contact details for each of the participants below. No…" at bounding box center [757, 477] width 470 height 219
paste input "jason.lees@dnsresources.com.au"
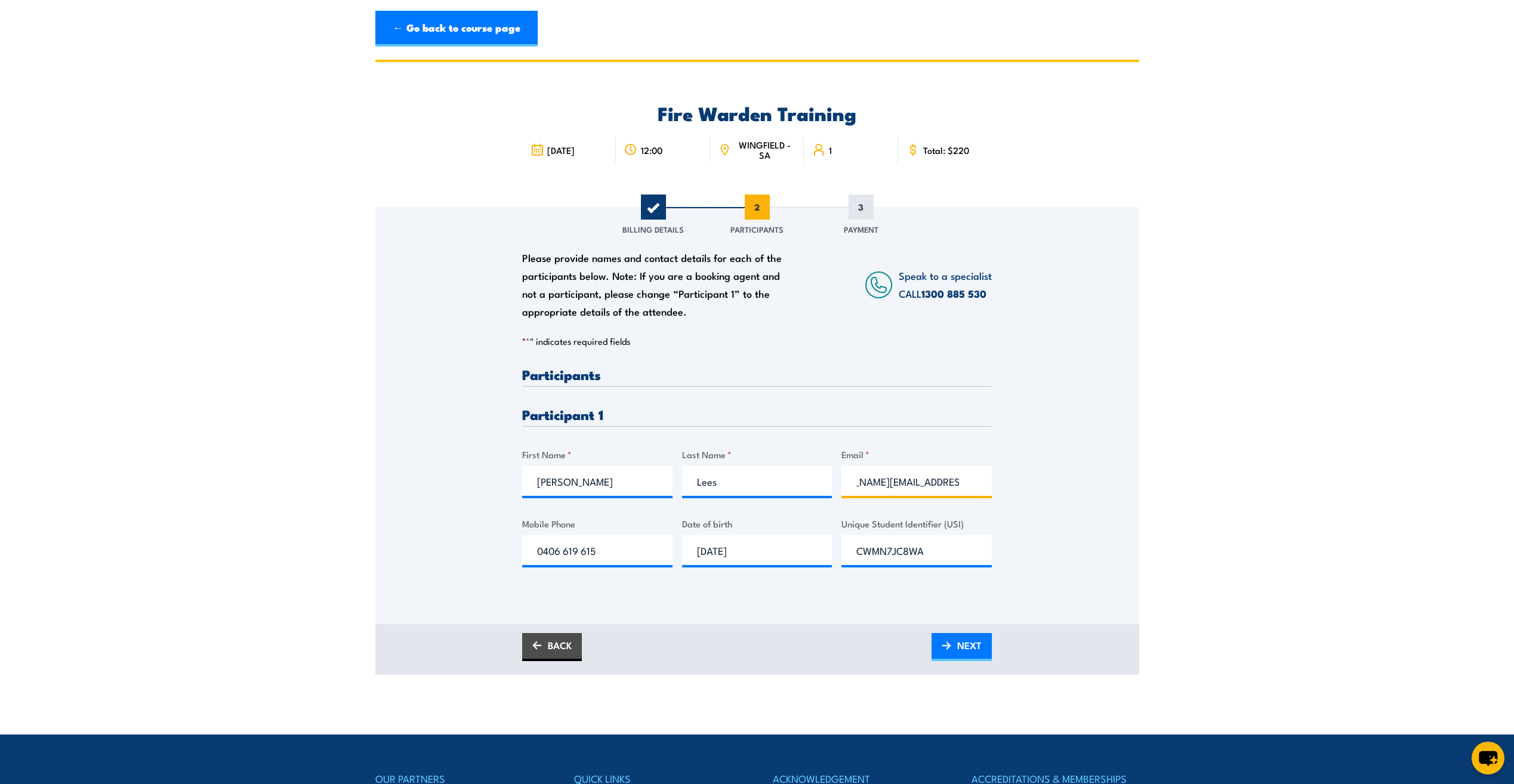
click at [867, 480] on input "jason.lees@dnsresources.com.au" at bounding box center [917, 481] width 151 height 30
type input "jason.lees@dnsresources.com.au"
click at [979, 637] on span "NEXT" at bounding box center [969, 645] width 24 height 32
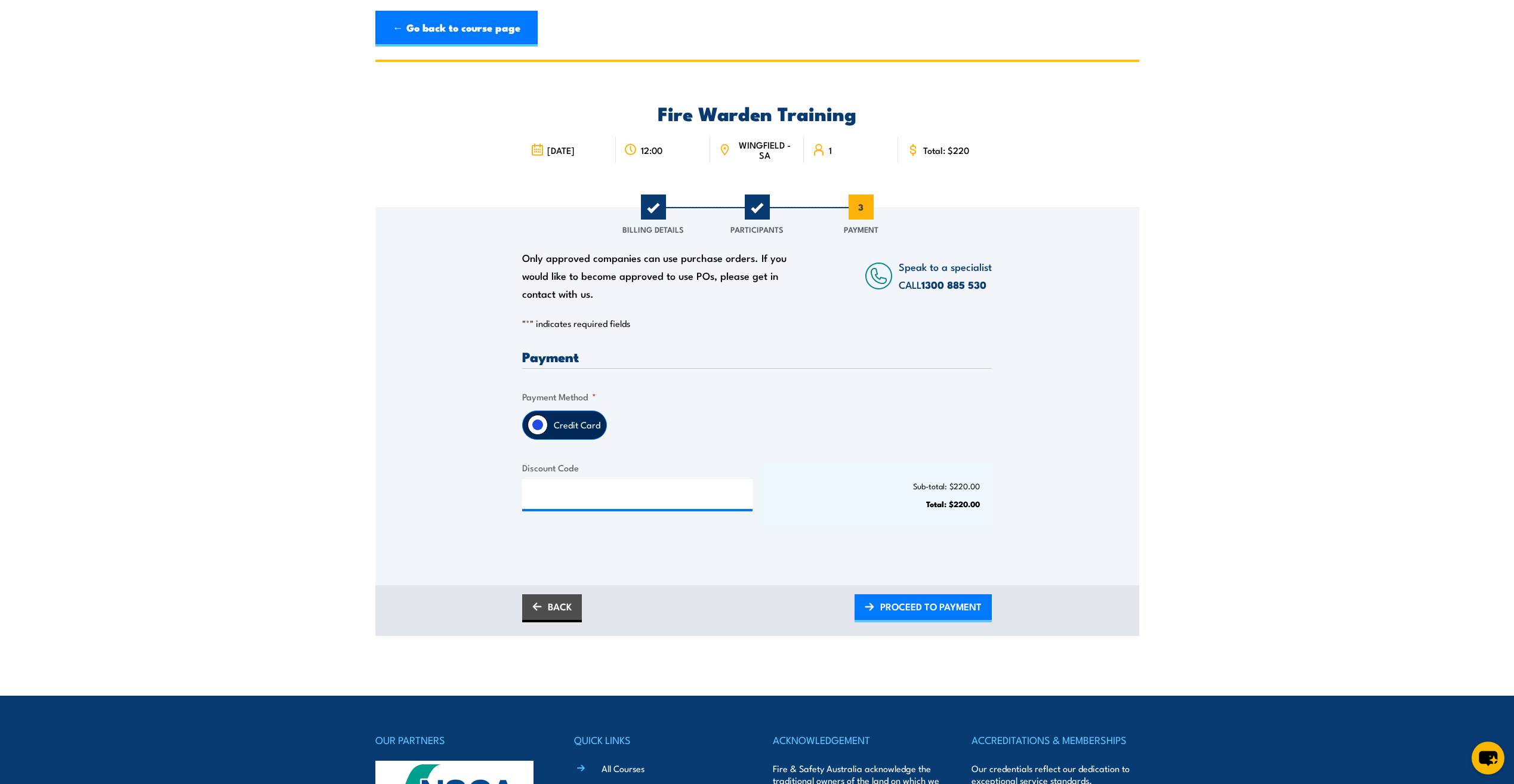
click at [559, 424] on label "Credit Card" at bounding box center [577, 425] width 58 height 28
click at [548, 424] on input "Credit Card" at bounding box center [537, 424] width 20 height 20
click at [536, 421] on input "Credit Card" at bounding box center [537, 424] width 20 height 20
click at [583, 429] on label "Credit Card" at bounding box center [577, 425] width 58 height 28
click at [548, 429] on input "Credit Card" at bounding box center [537, 424] width 20 height 20
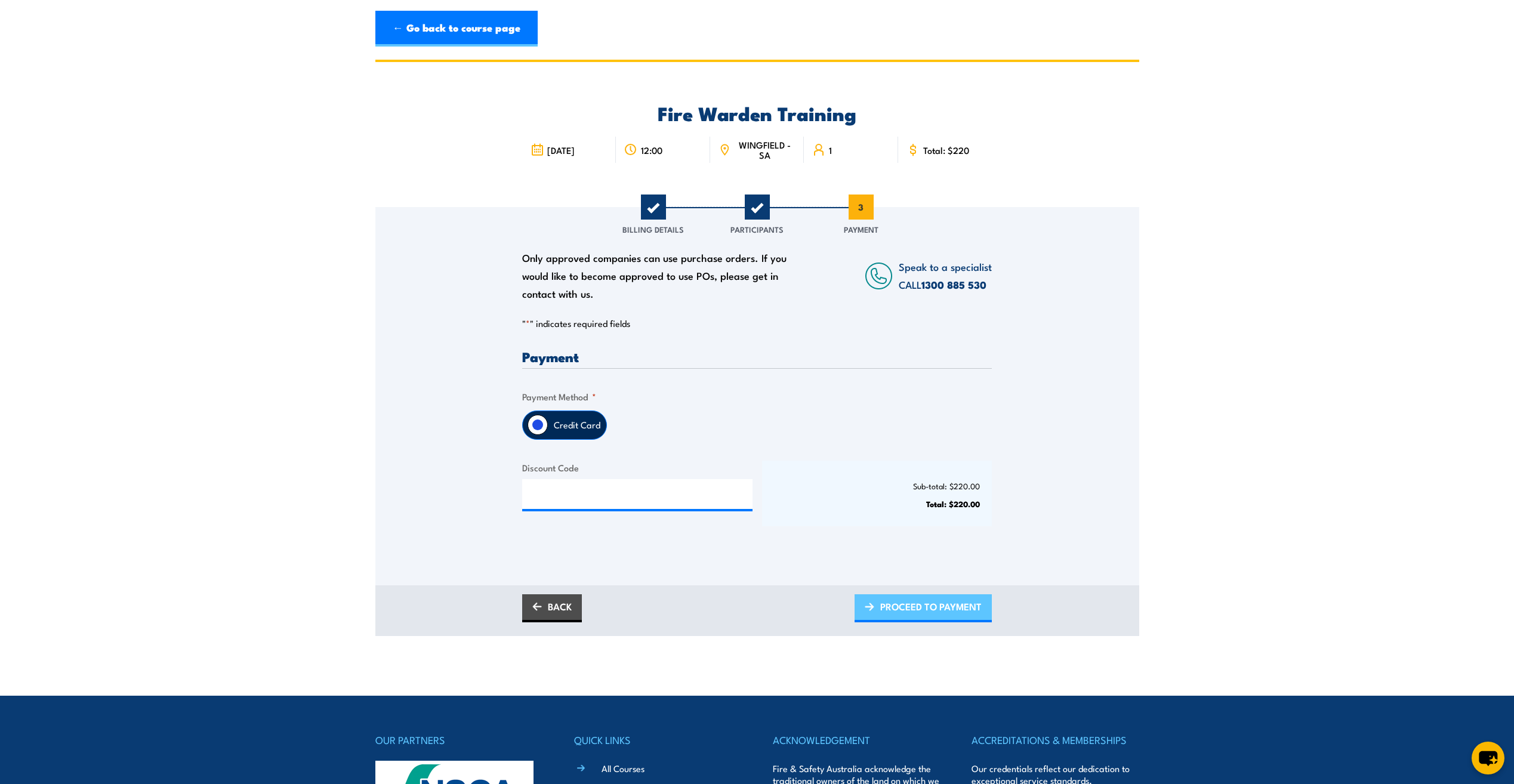
click at [899, 601] on span "PROCEED TO PAYMENT" at bounding box center [931, 606] width 101 height 32
